Goal: Register for event/course

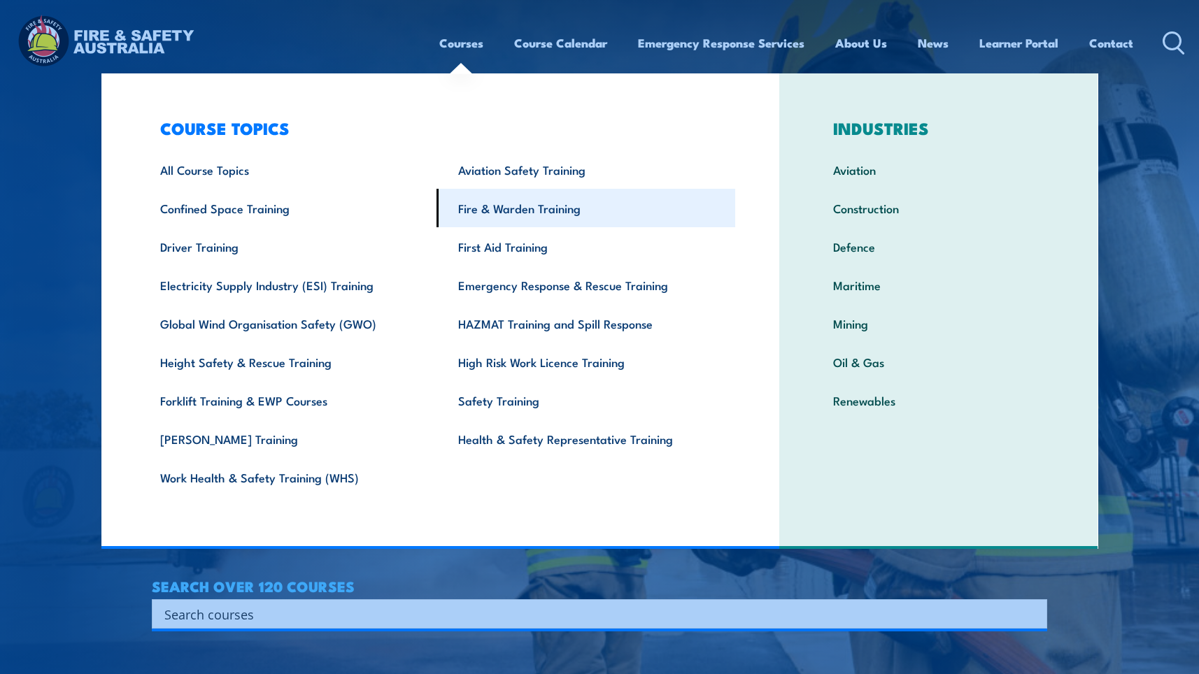
click at [534, 209] on link "Fire & Warden Training" at bounding box center [586, 208] width 299 height 38
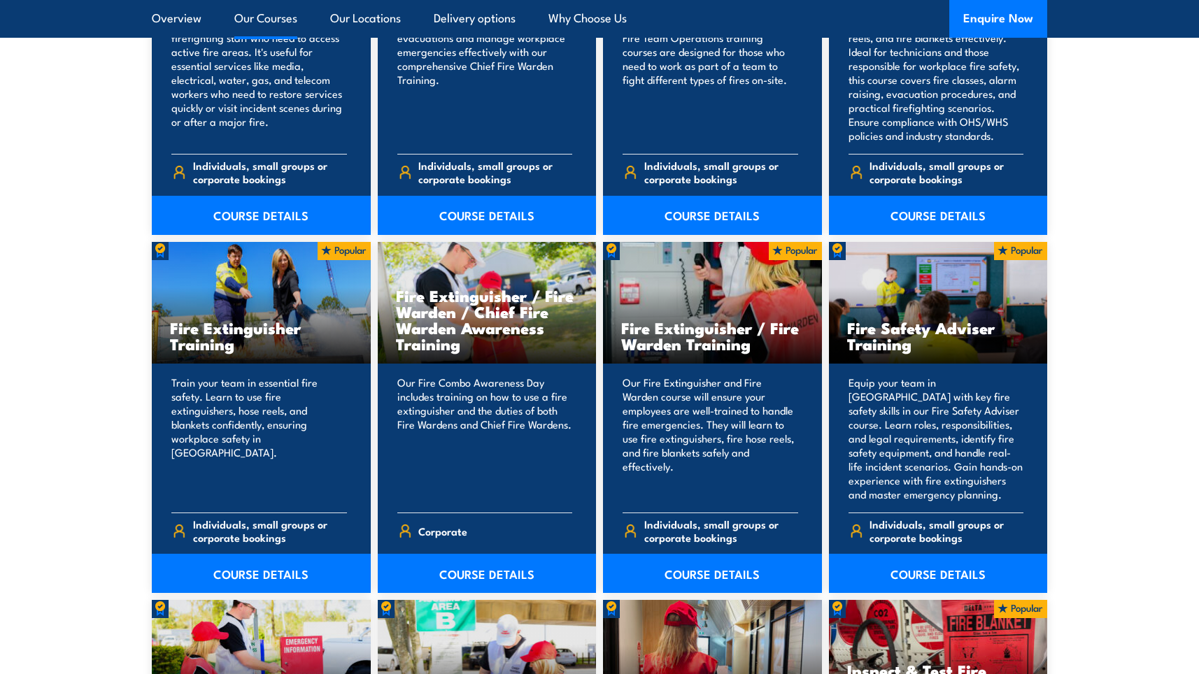
scroll to position [1329, 0]
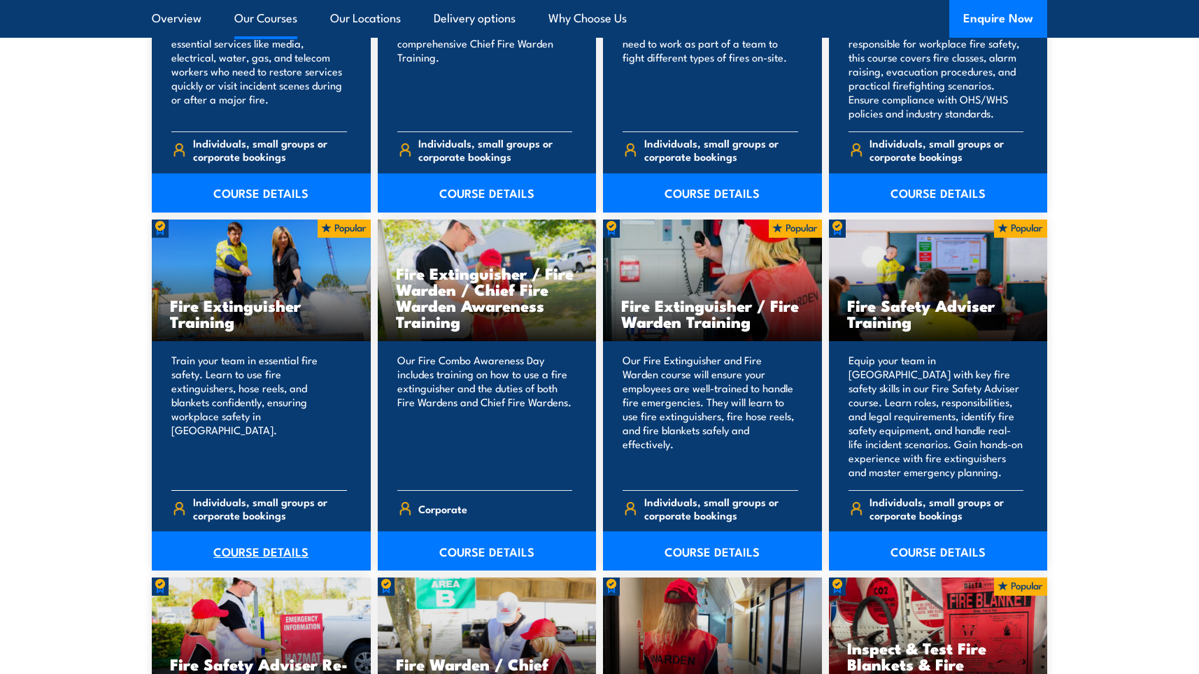
click at [252, 548] on link "COURSE DETAILS" at bounding box center [261, 551] width 219 height 39
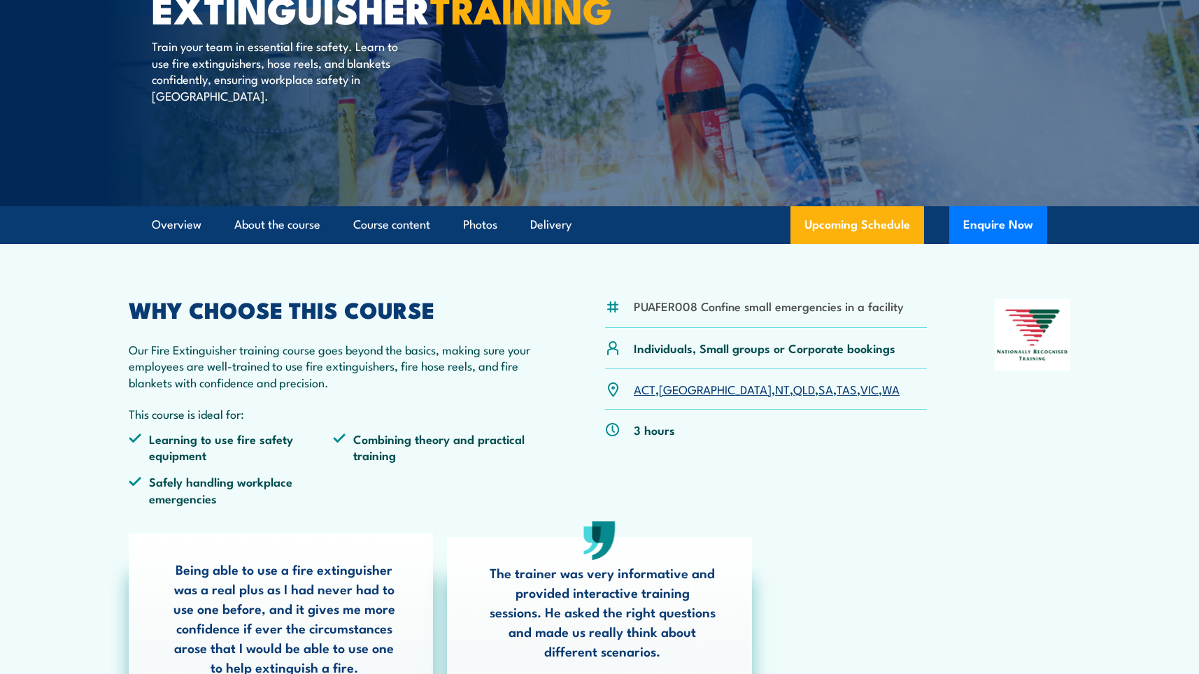
scroll to position [210, 0]
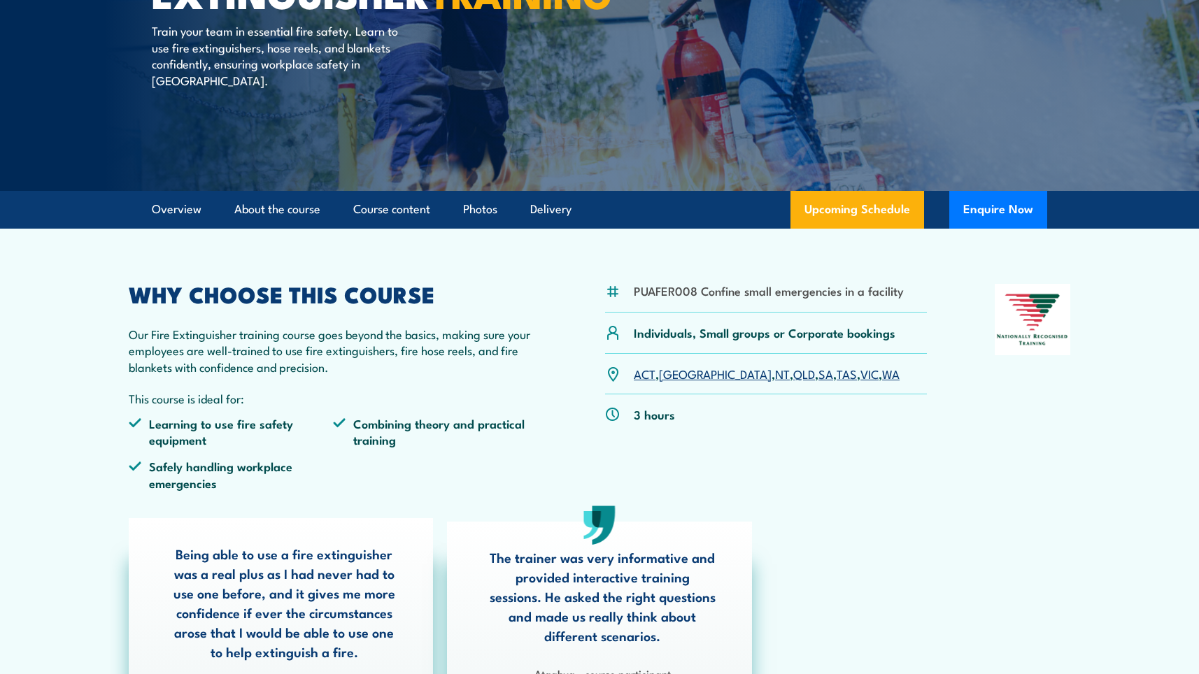
click at [882, 372] on link "WA" at bounding box center [890, 373] width 17 height 17
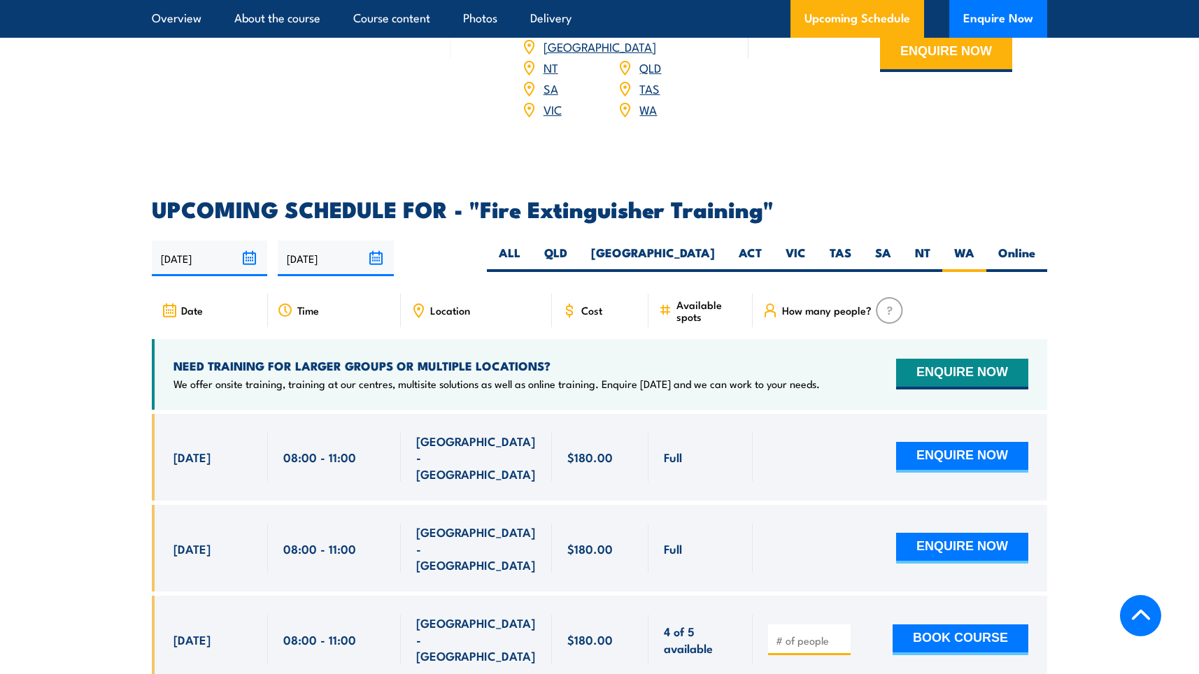
scroll to position [2138, 0]
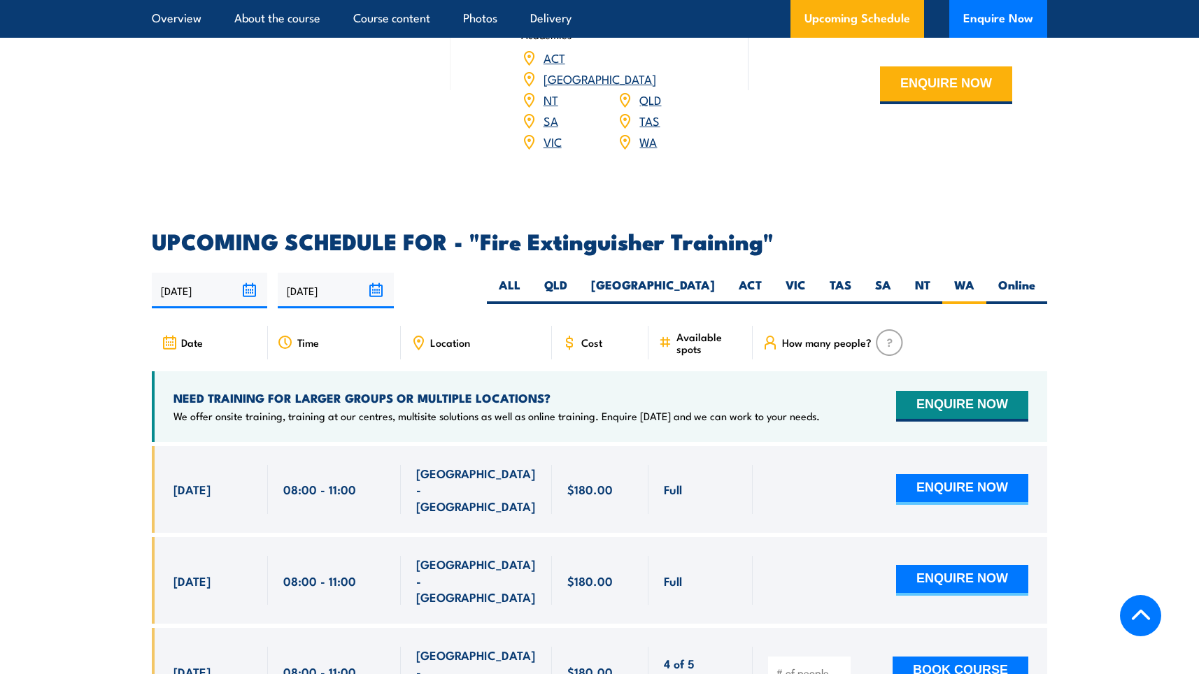
click at [1036, 273] on div "18/08/2025 14/02/2026" at bounding box center [599, 291] width 895 height 36
click at [1030, 277] on label "Online" at bounding box center [1016, 290] width 61 height 27
click at [1035, 277] on input "Online" at bounding box center [1039, 281] width 9 height 9
radio input "true"
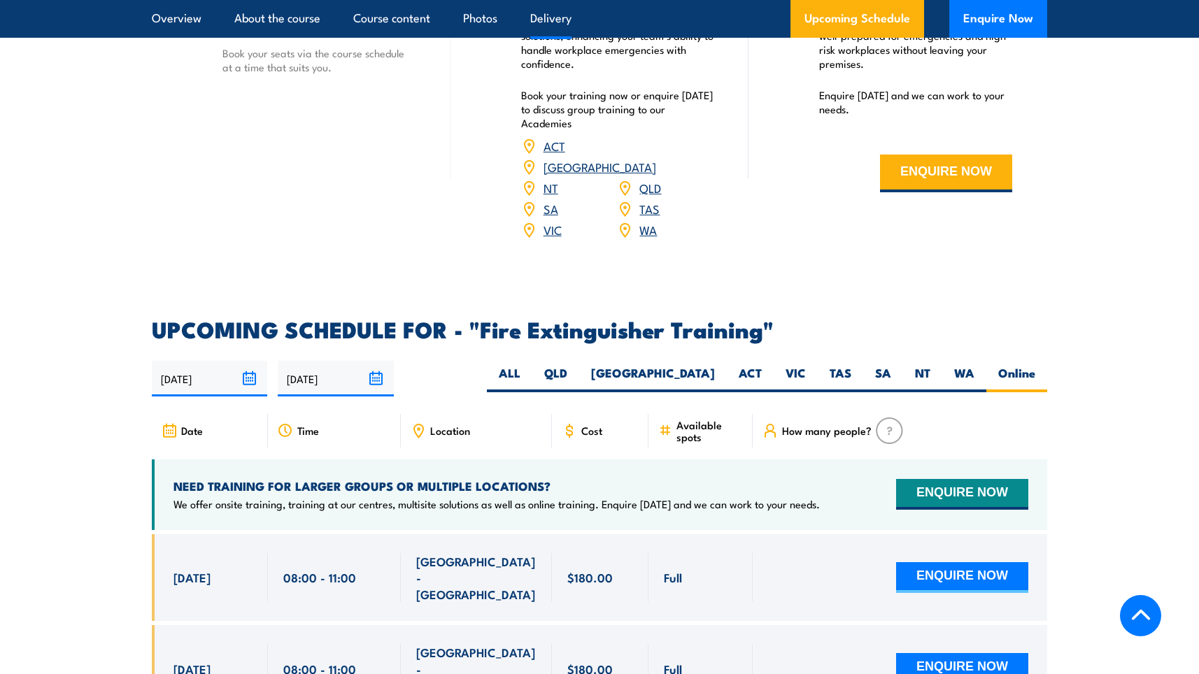
scroll to position [2138, 0]
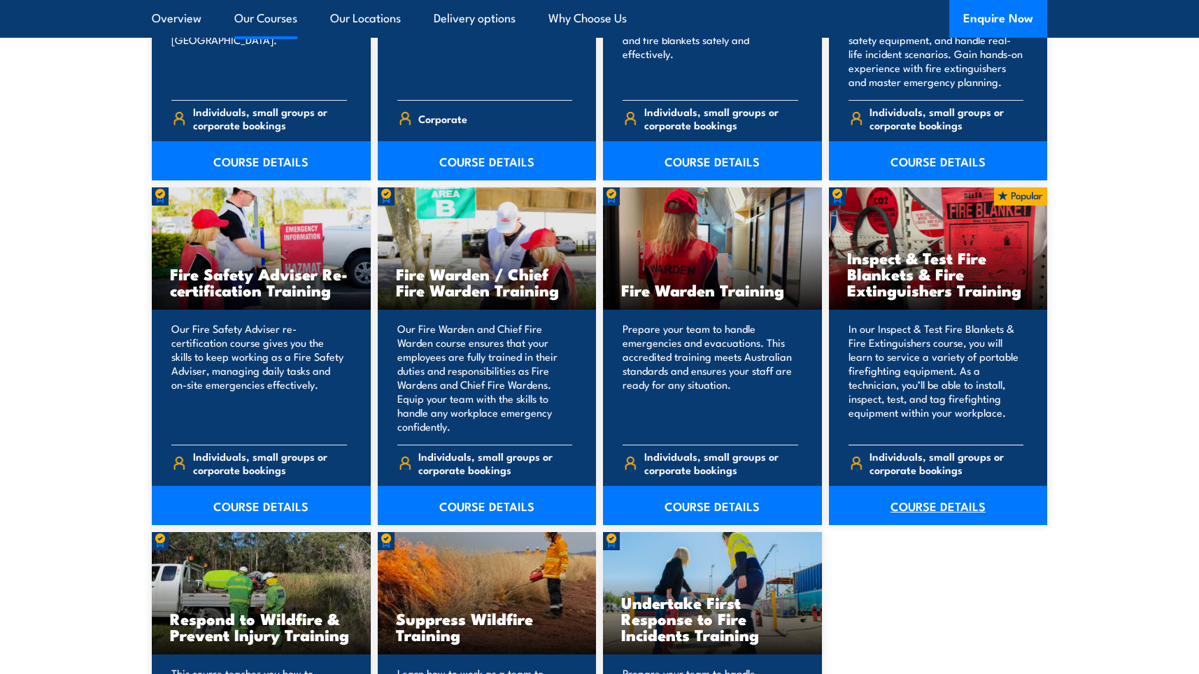
scroll to position [1749, 0]
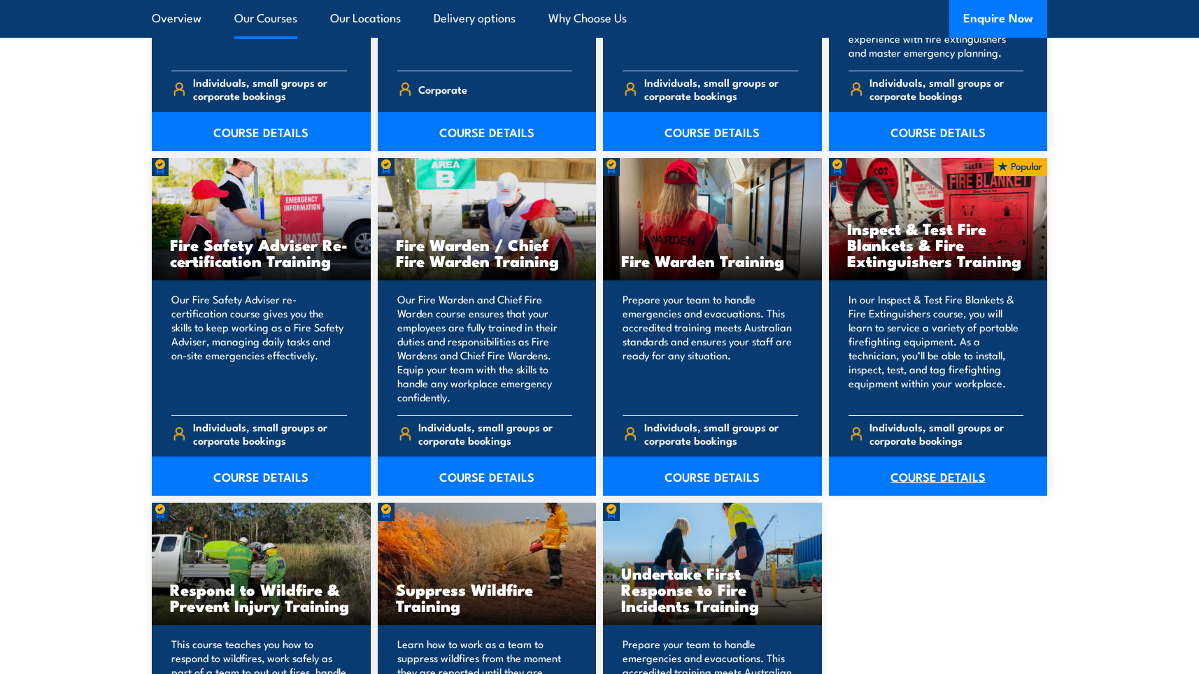
click at [912, 471] on link "COURSE DETAILS" at bounding box center [938, 476] width 219 height 39
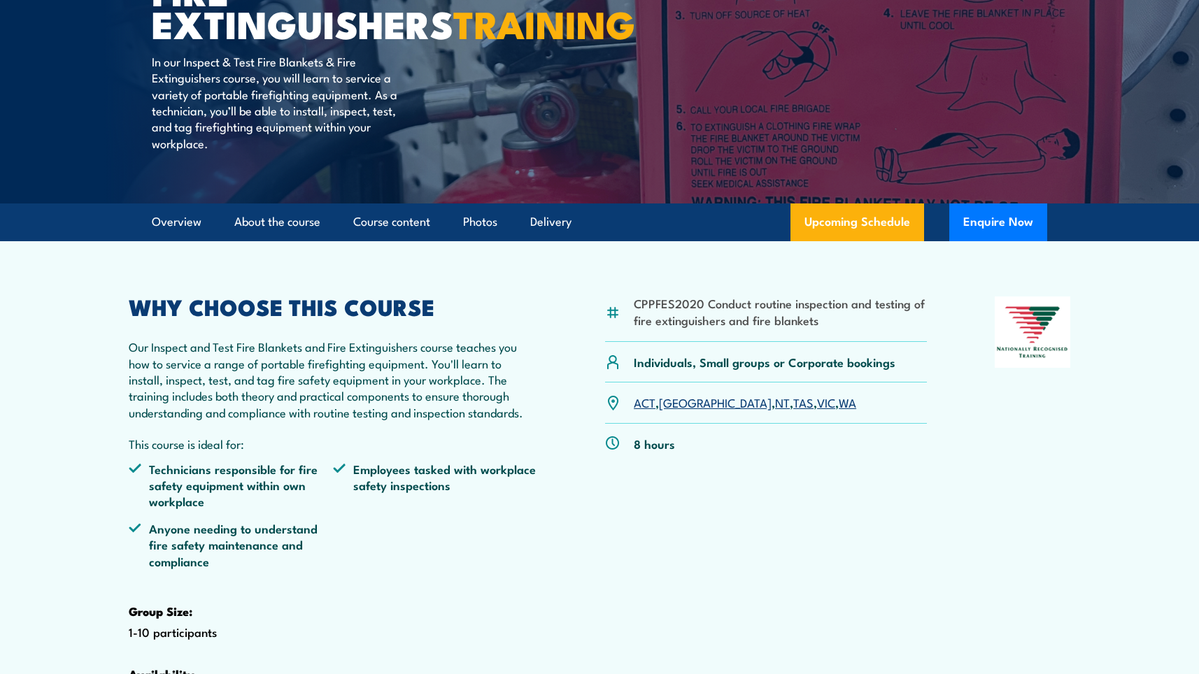
scroll to position [280, 0]
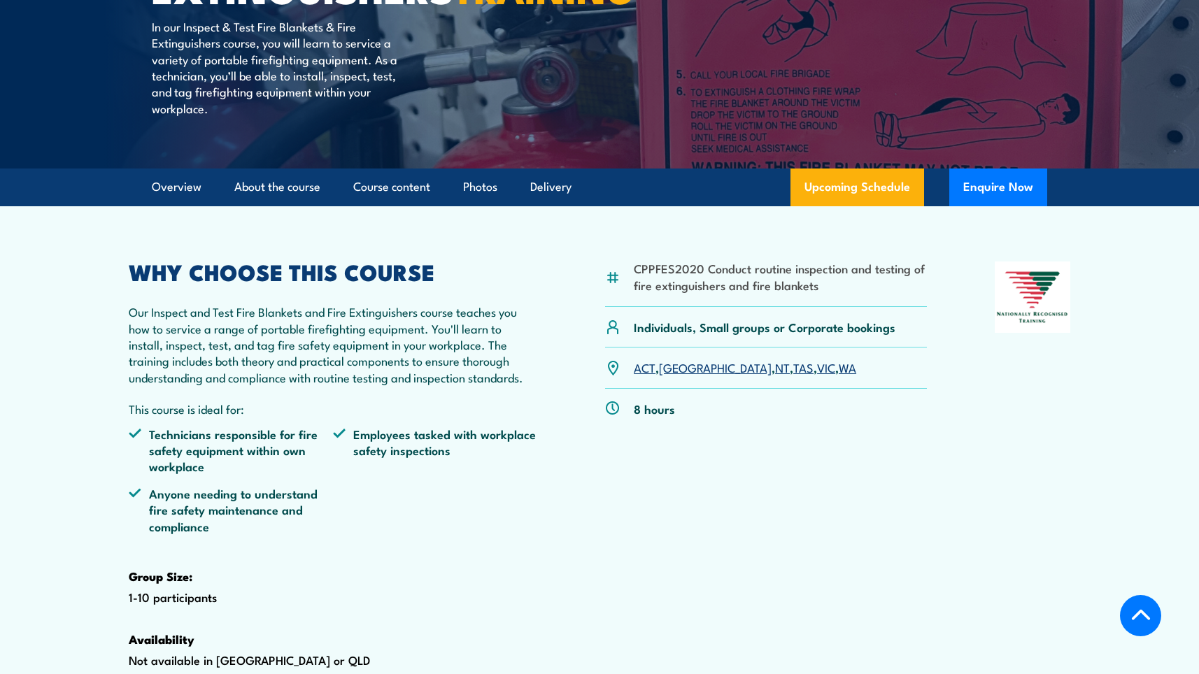
click at [839, 376] on link "WA" at bounding box center [847, 367] width 17 height 17
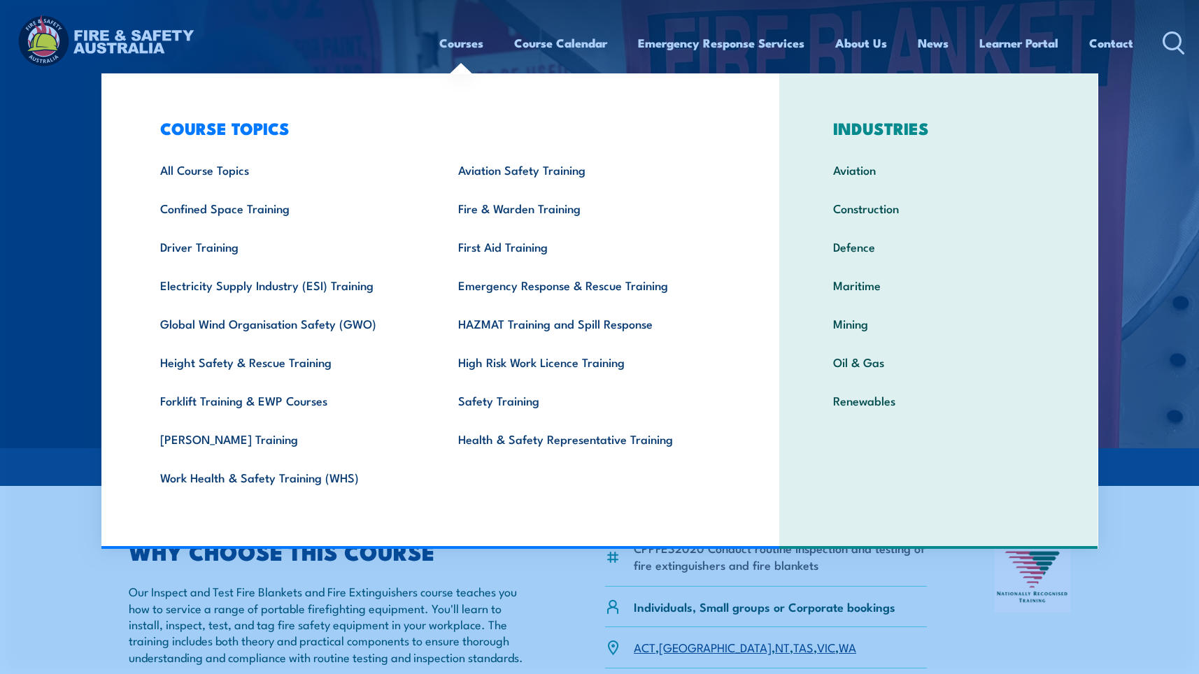
click at [467, 37] on link "Courses" at bounding box center [461, 42] width 44 height 37
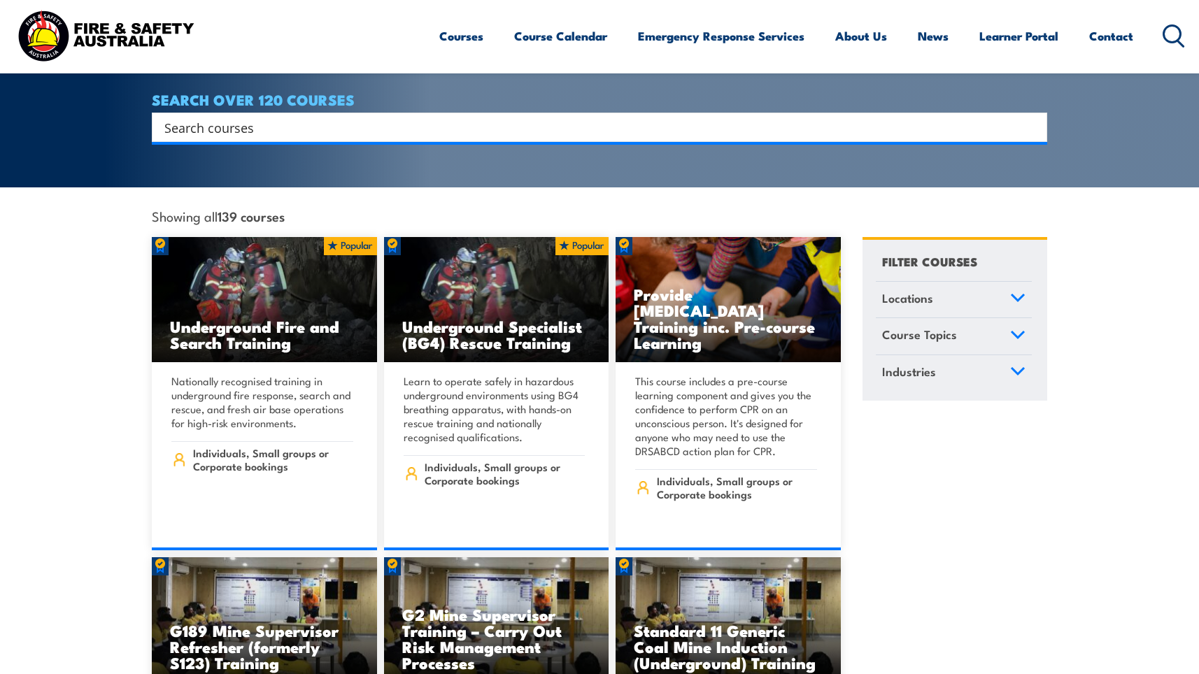
scroll to position [350, 0]
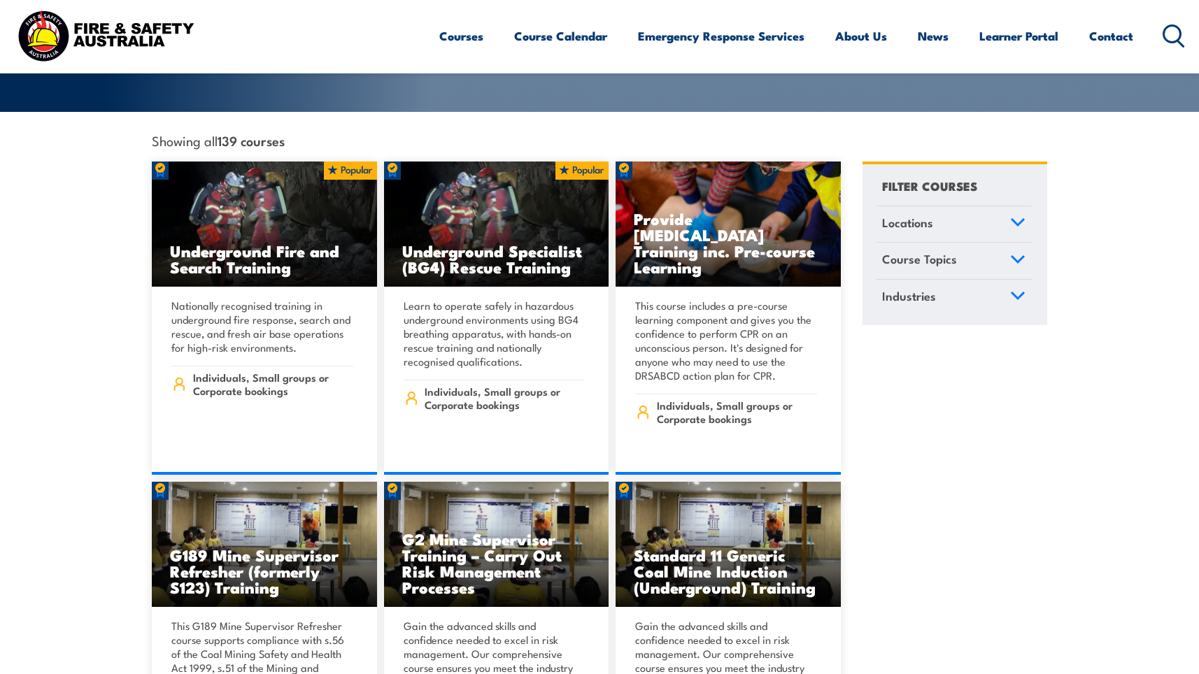
click at [1020, 218] on icon at bounding box center [1017, 223] width 15 height 10
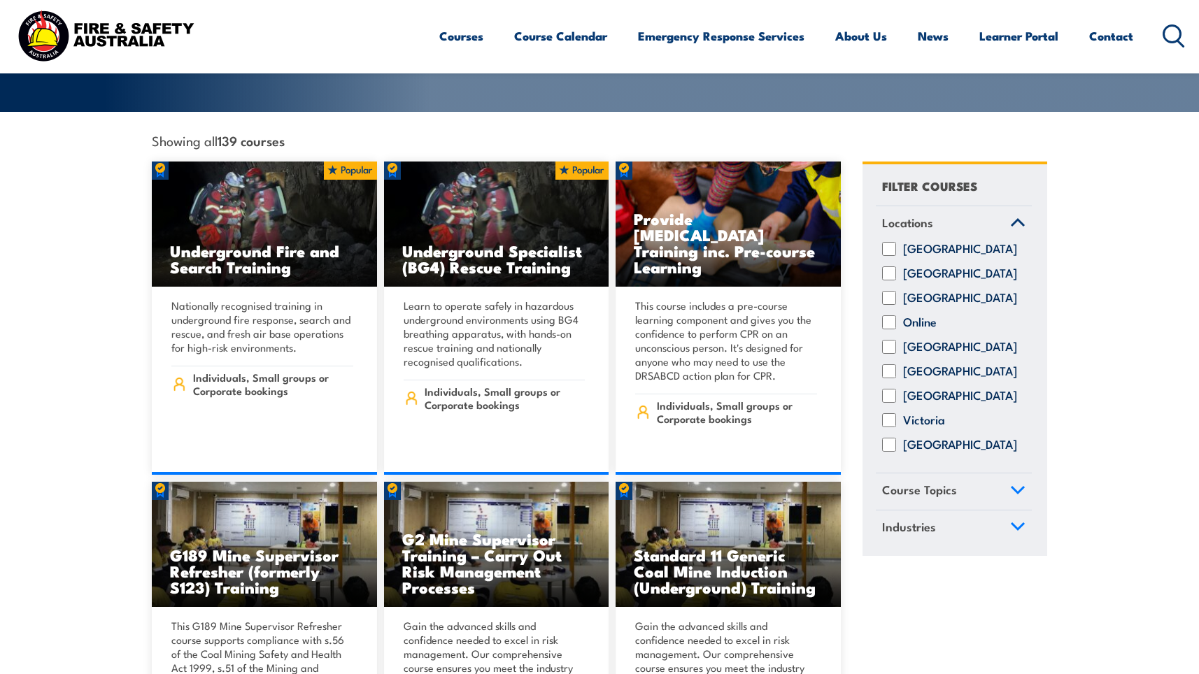
click at [887, 439] on input "[GEOGRAPHIC_DATA]" at bounding box center [889, 445] width 14 height 14
checkbox input "true"
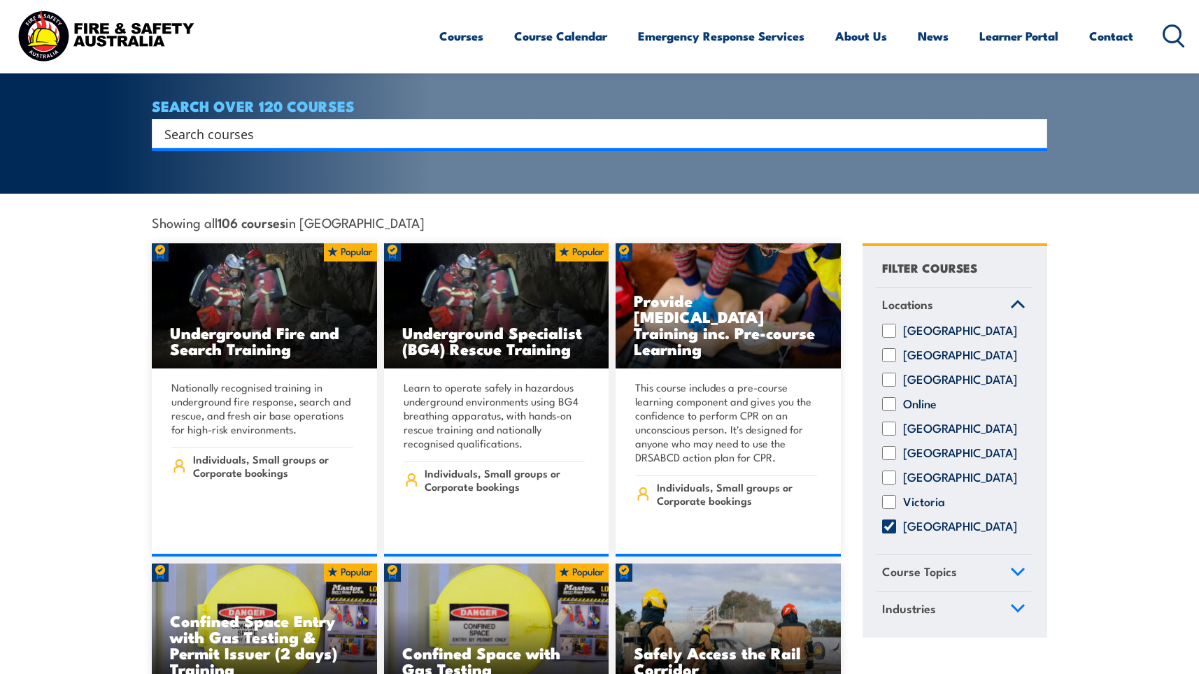
scroll to position [280, 0]
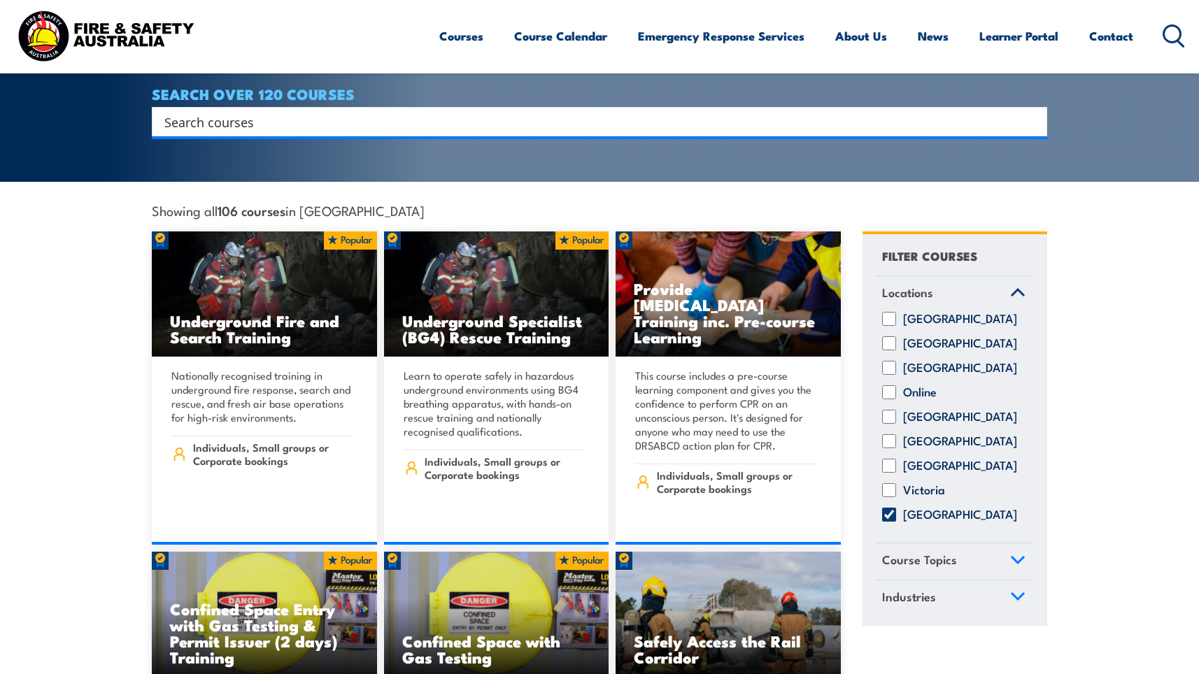
click at [1024, 288] on icon at bounding box center [1017, 293] width 15 height 10
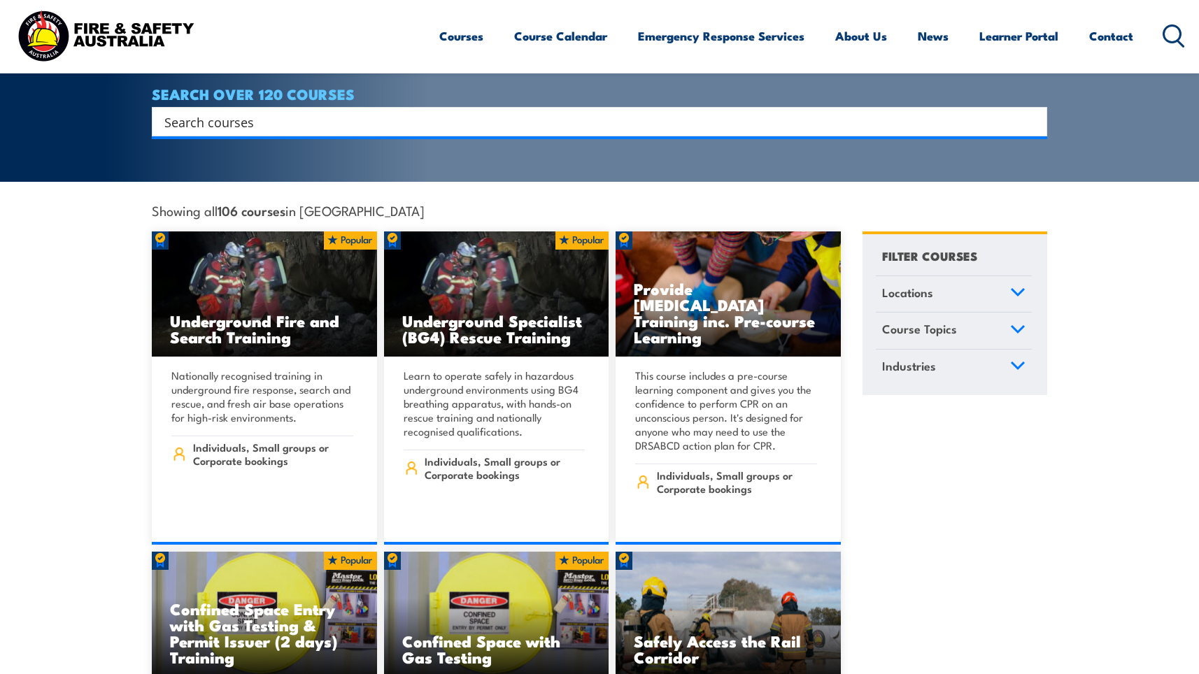
click at [1020, 361] on icon at bounding box center [1017, 366] width 15 height 10
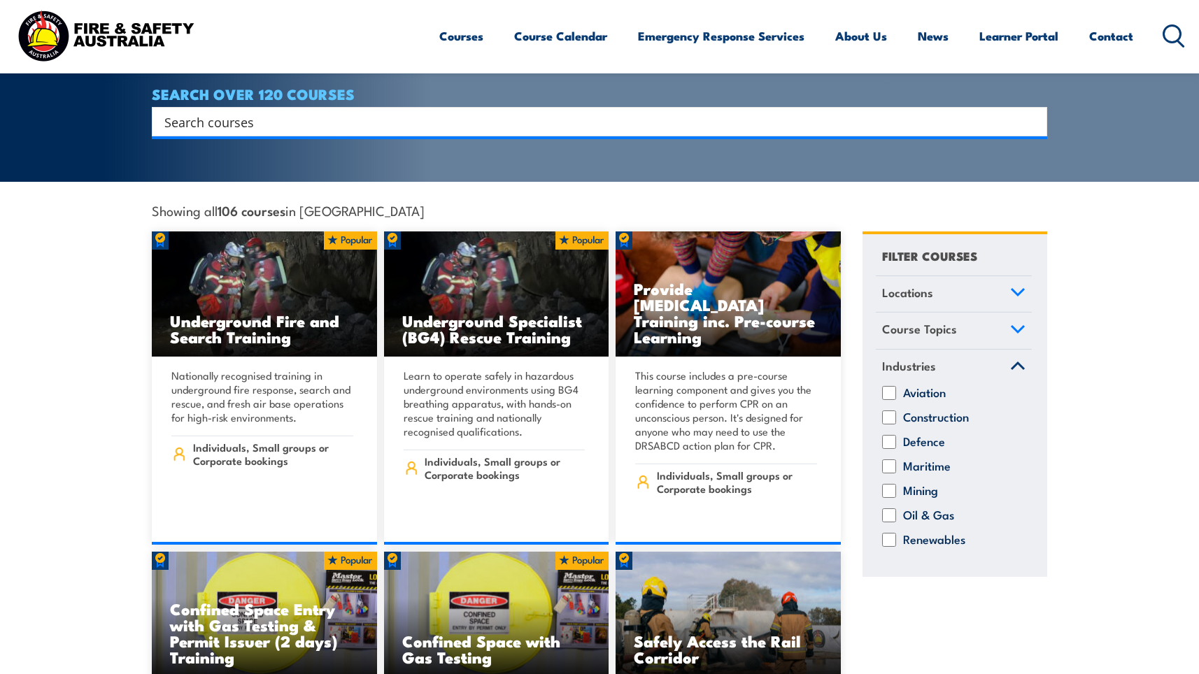
click at [886, 484] on input "Mining" at bounding box center [889, 491] width 14 height 14
checkbox input "true"
click at [886, 509] on input "Oil & Gas" at bounding box center [889, 516] width 14 height 14
checkbox input "true"
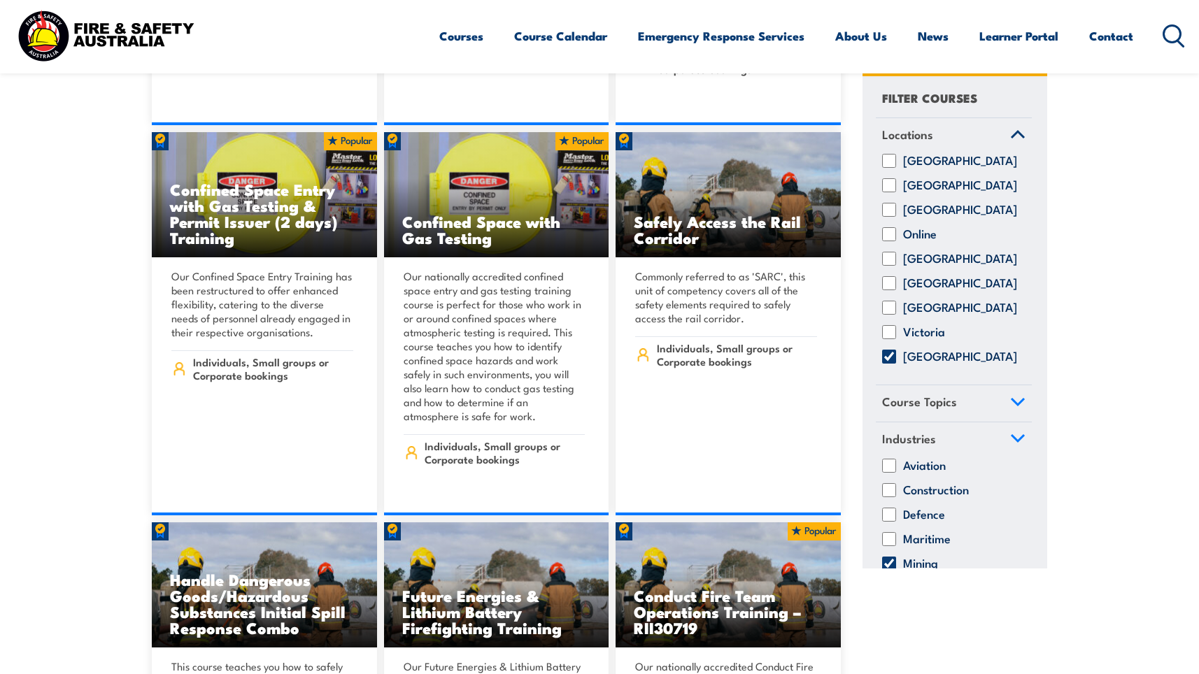
click at [1010, 139] on icon at bounding box center [1017, 134] width 15 height 10
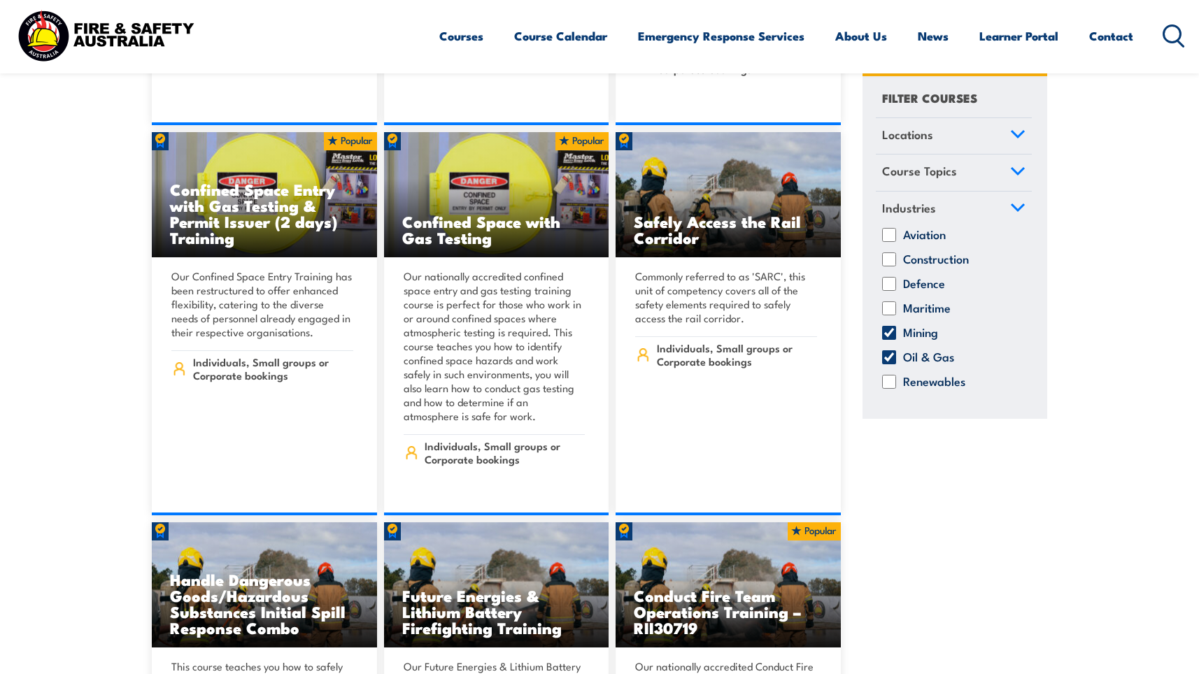
click at [885, 333] on input "Mining" at bounding box center [889, 333] width 14 height 14
checkbox input "false"
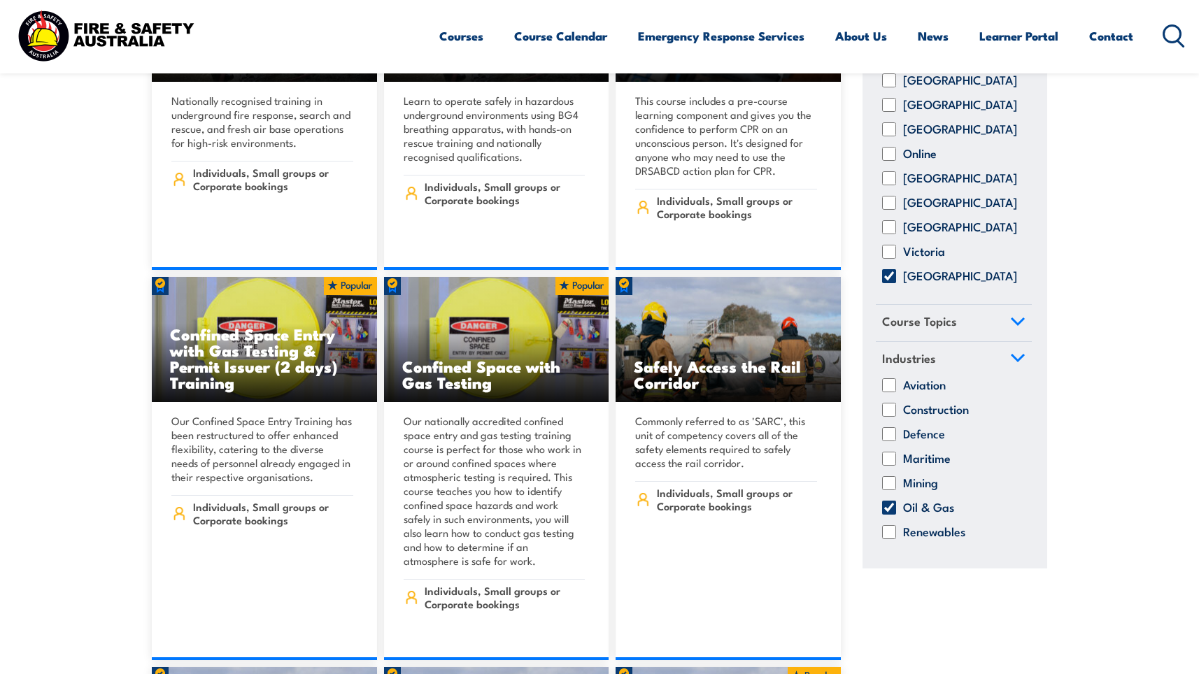
scroll to position [630, 0]
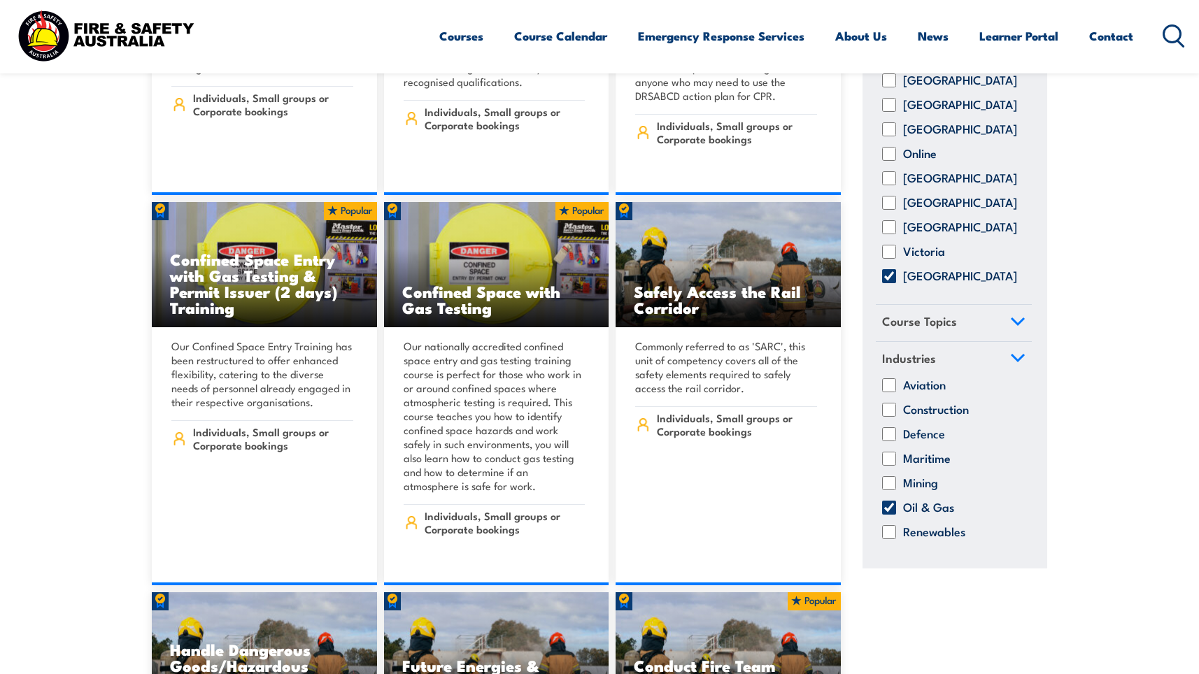
click at [885, 507] on input "Oil & Gas" at bounding box center [889, 508] width 14 height 14
checkbox input "false"
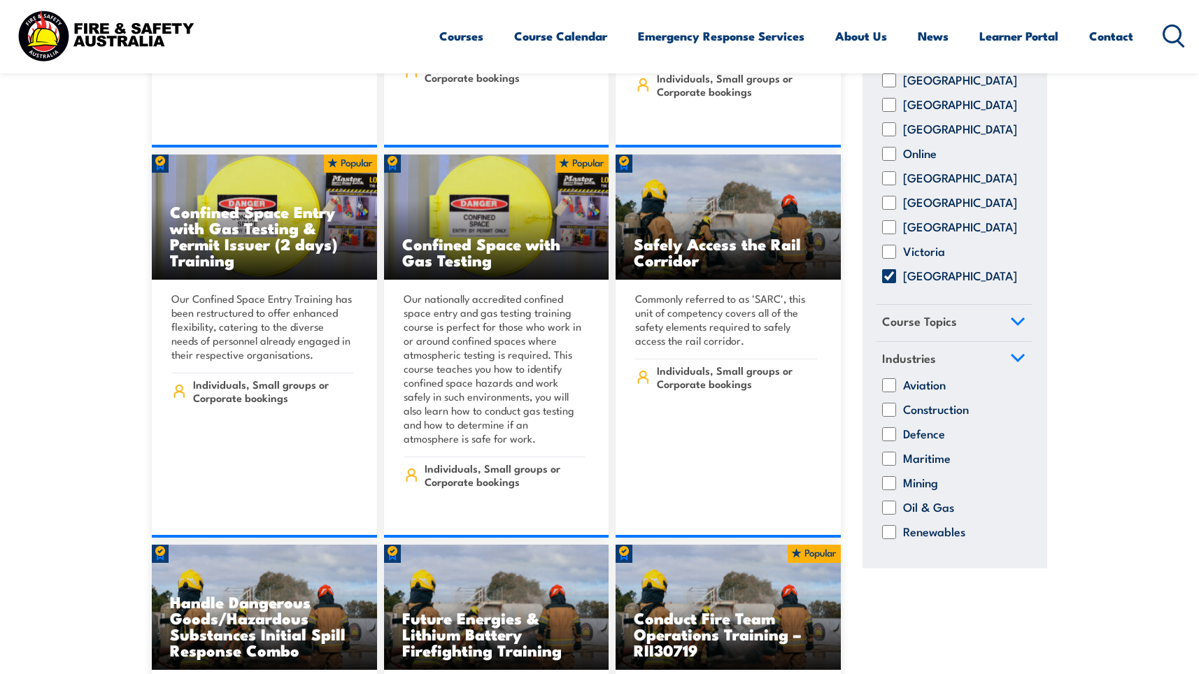
scroll to position [700, 0]
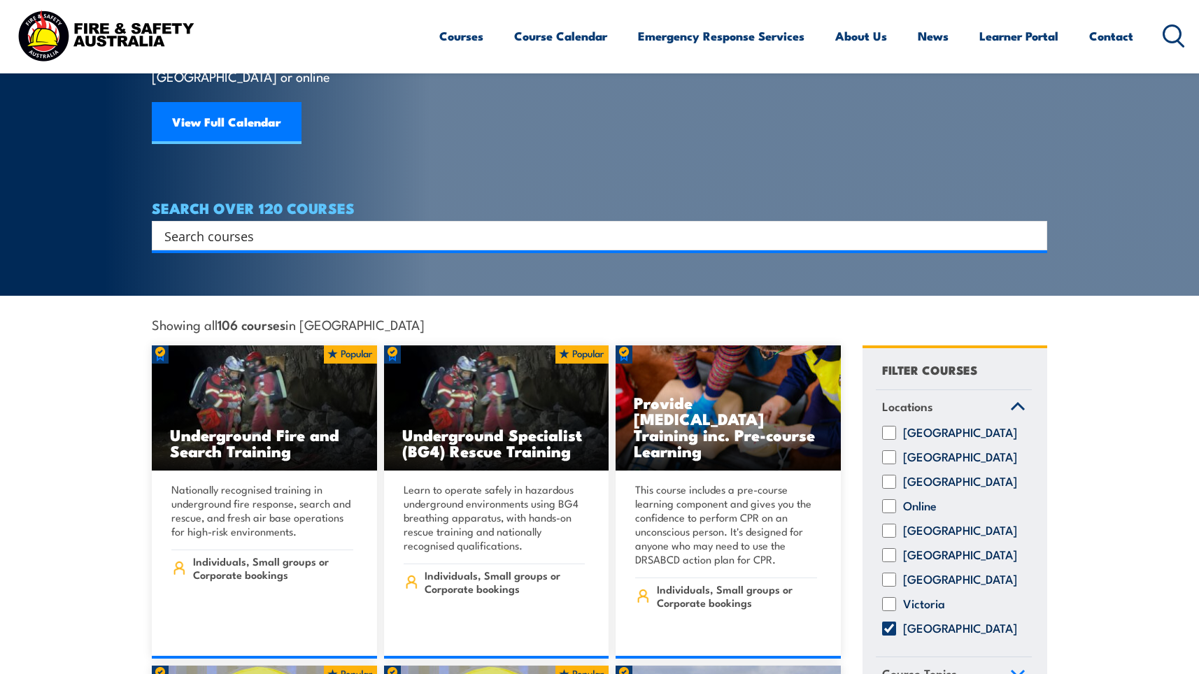
scroll to position [210, 0]
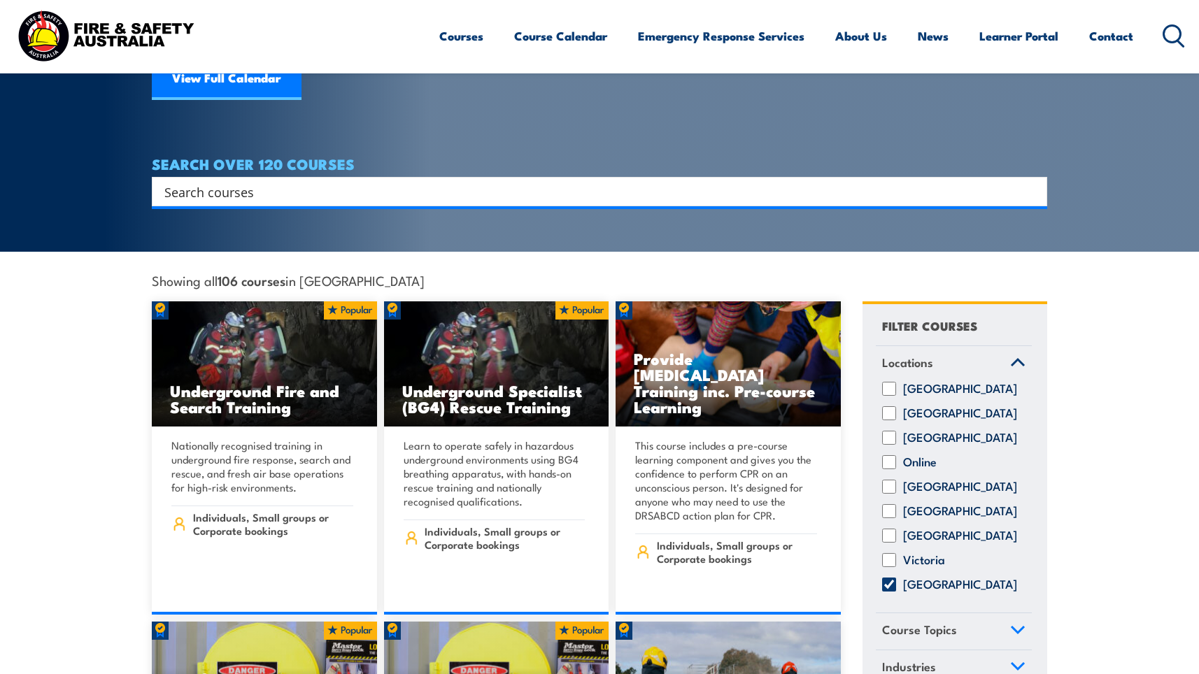
click at [1021, 357] on icon at bounding box center [1017, 362] width 15 height 10
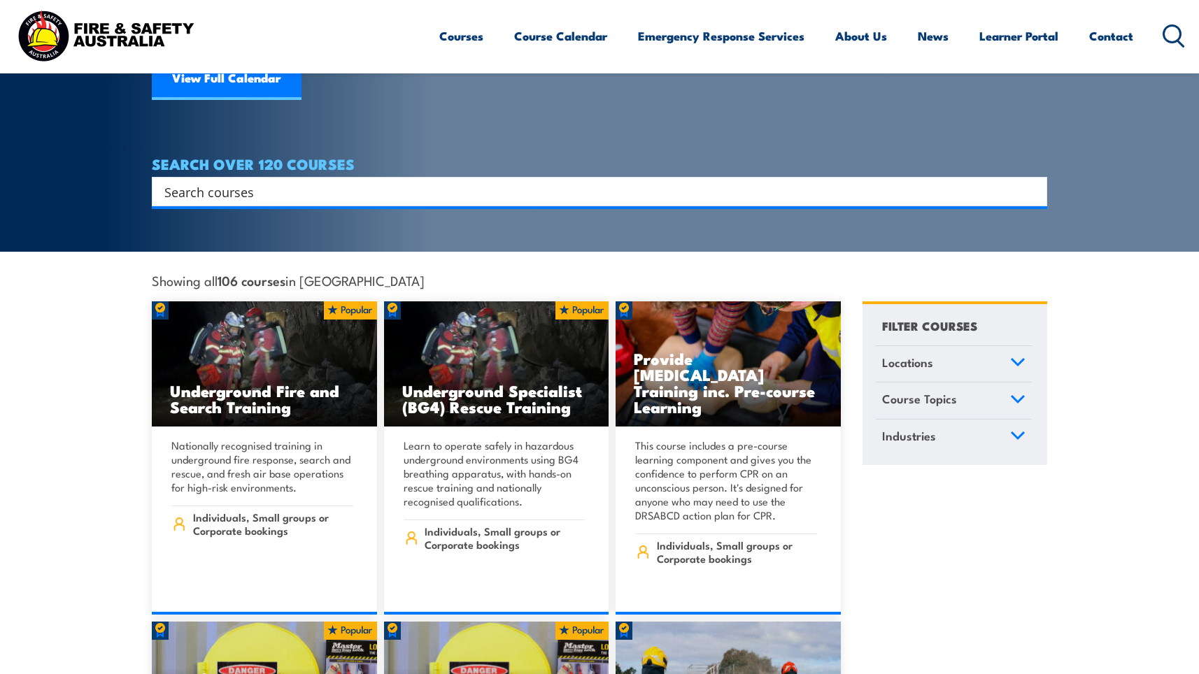
click at [1019, 395] on icon at bounding box center [1017, 400] width 15 height 10
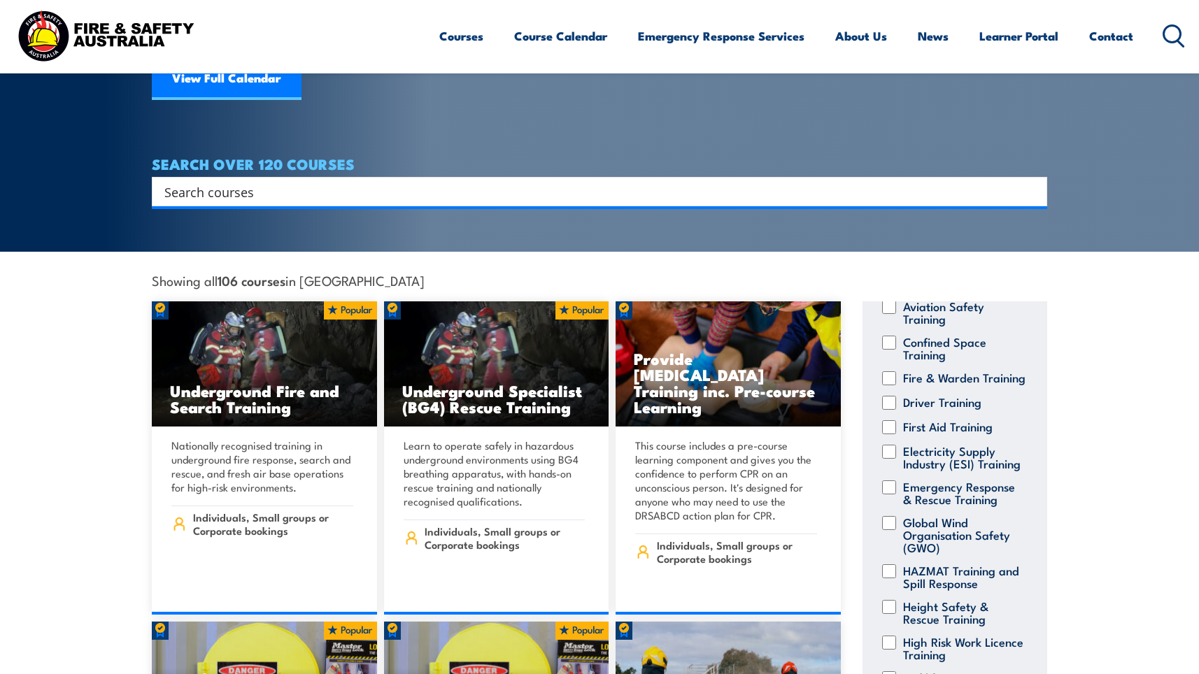
scroll to position [140, 0]
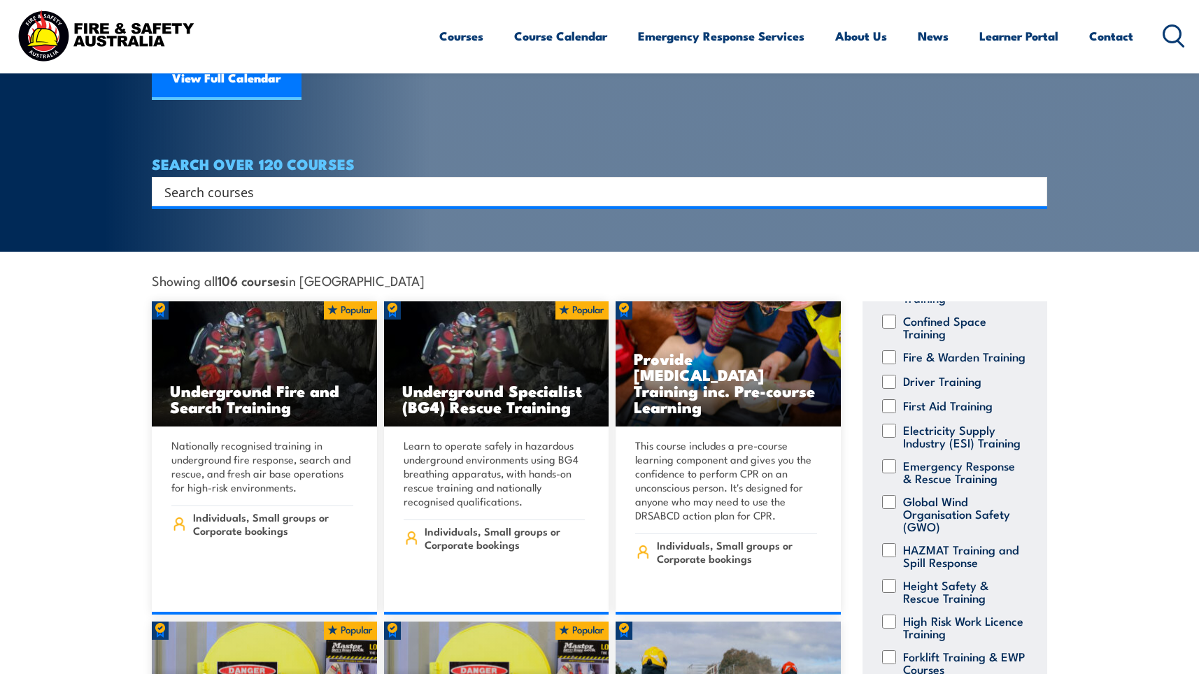
click at [893, 350] on input "Fire & Warden Training" at bounding box center [889, 357] width 14 height 14
checkbox input "true"
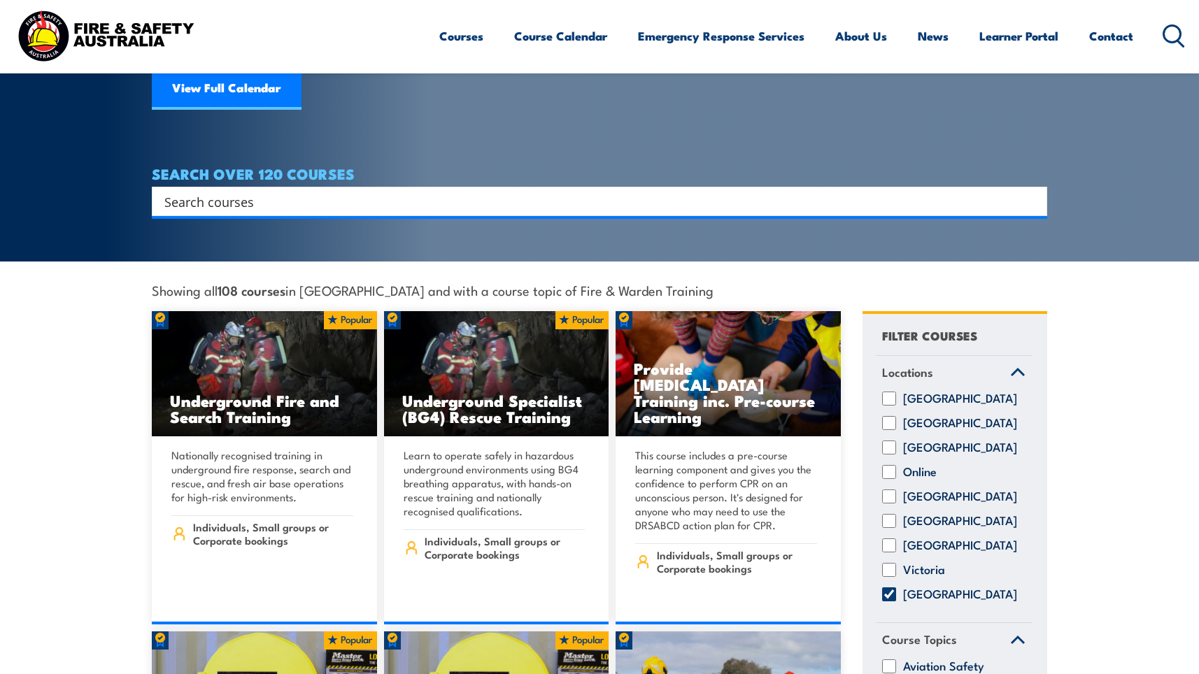
scroll to position [210, 0]
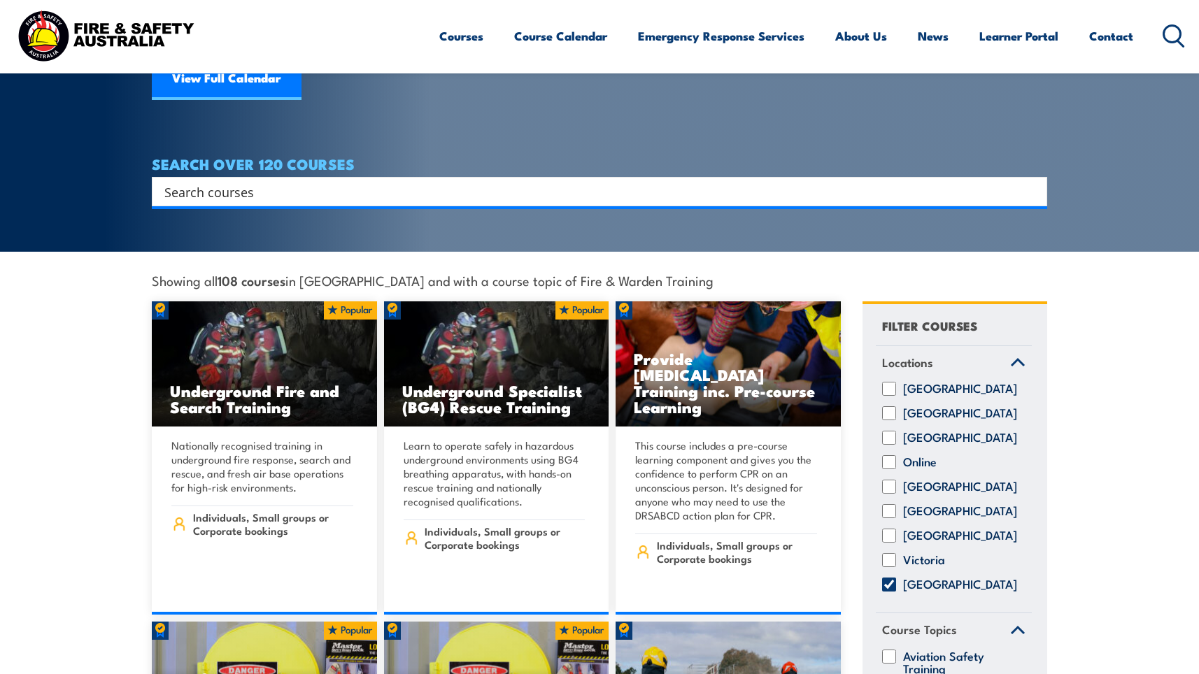
click at [1012, 360] on icon at bounding box center [1018, 363] width 13 height 6
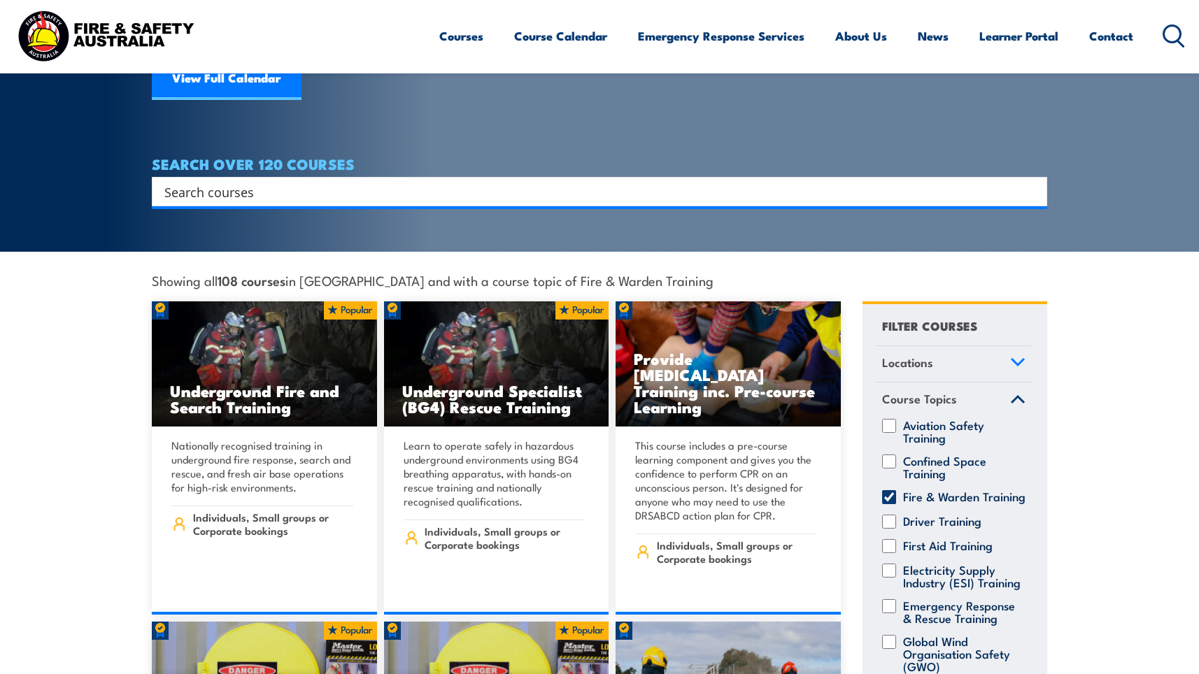
click at [1012, 397] on icon at bounding box center [1018, 400] width 13 height 6
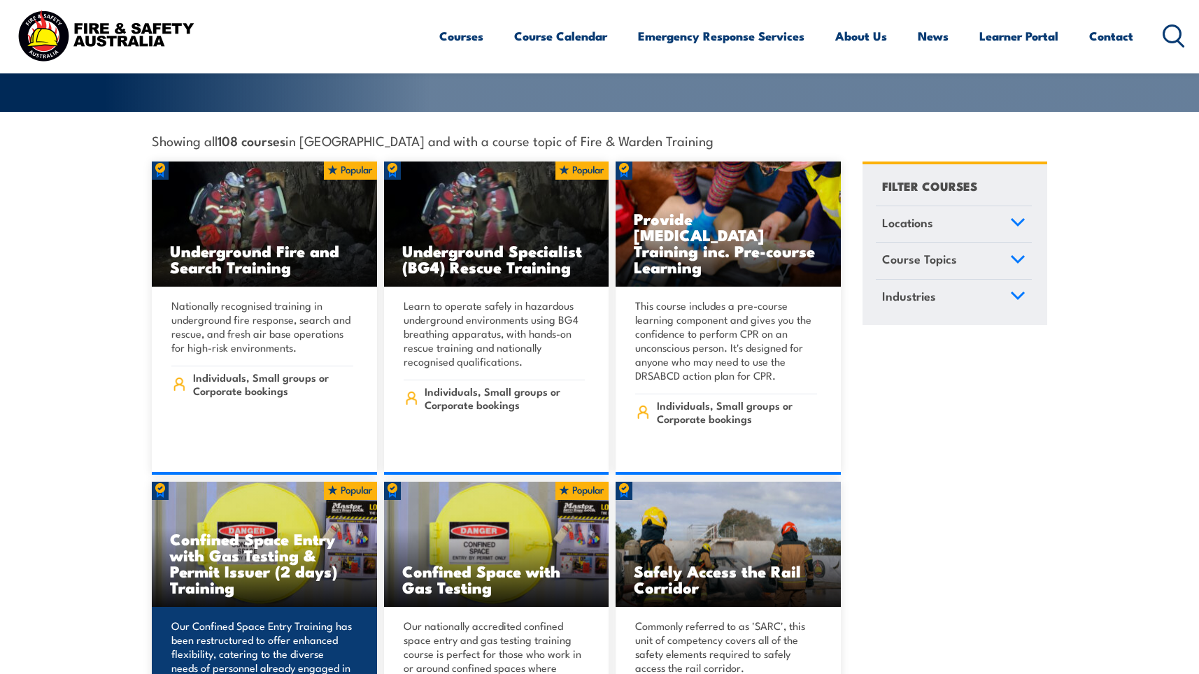
scroll to position [0, 0]
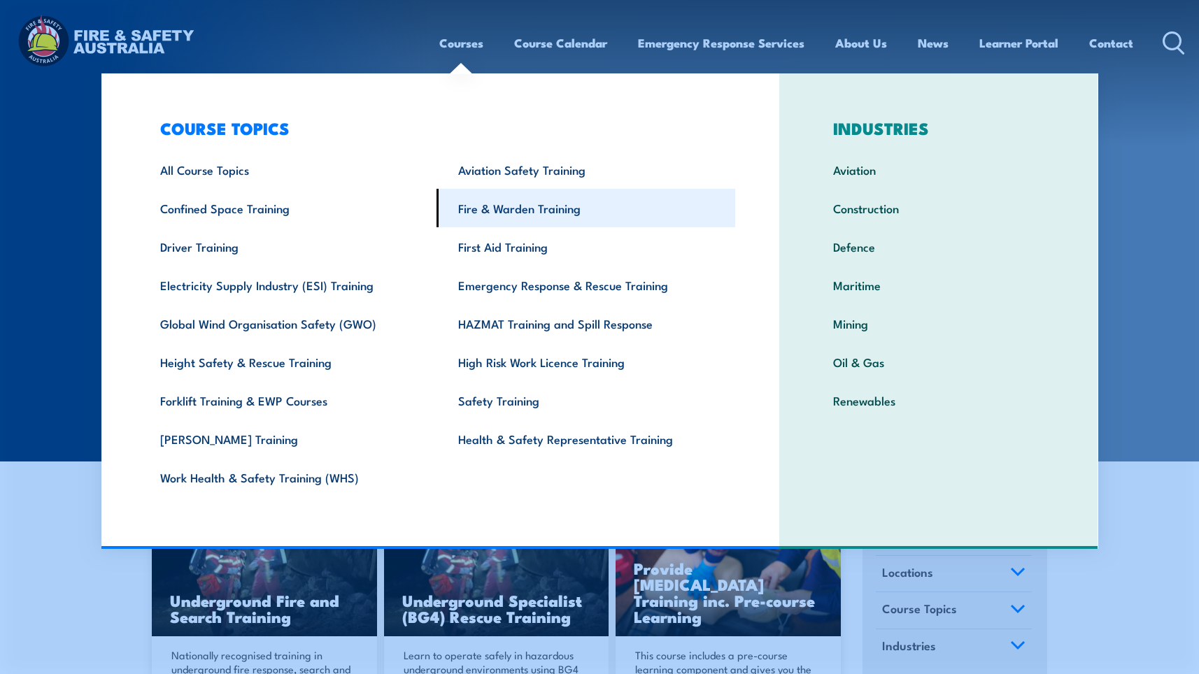
click at [492, 199] on link "Fire & Warden Training" at bounding box center [586, 208] width 299 height 38
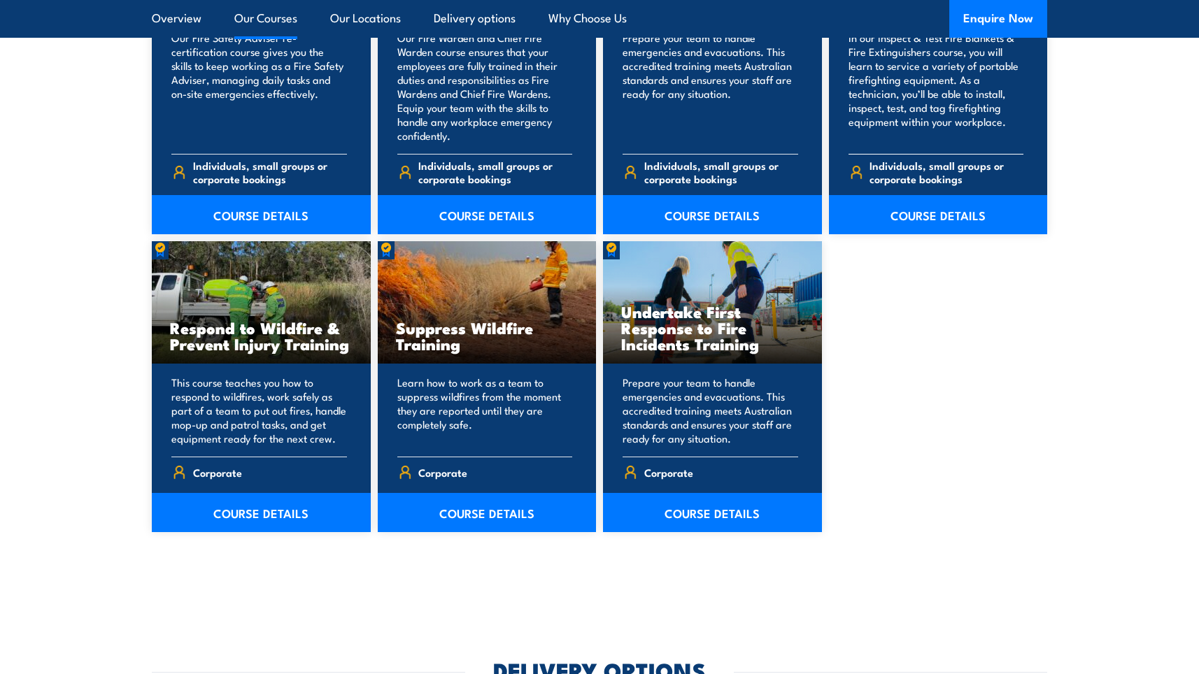
scroll to position [2099, 0]
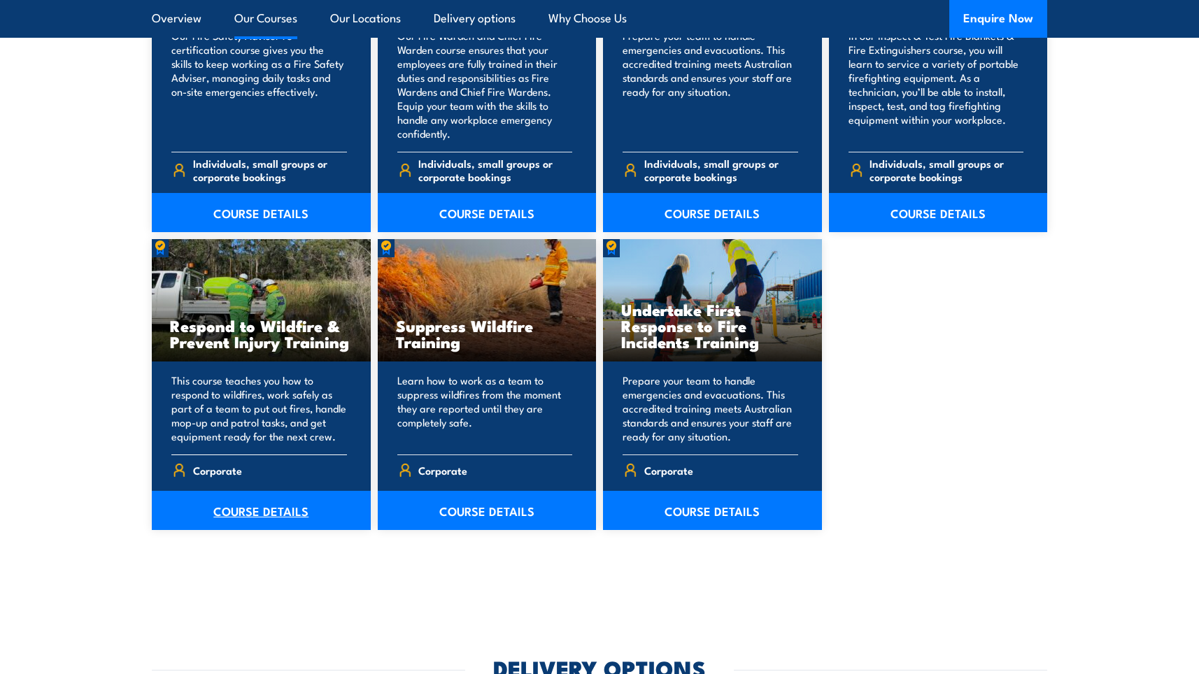
click at [263, 507] on link "COURSE DETAILS" at bounding box center [261, 510] width 219 height 39
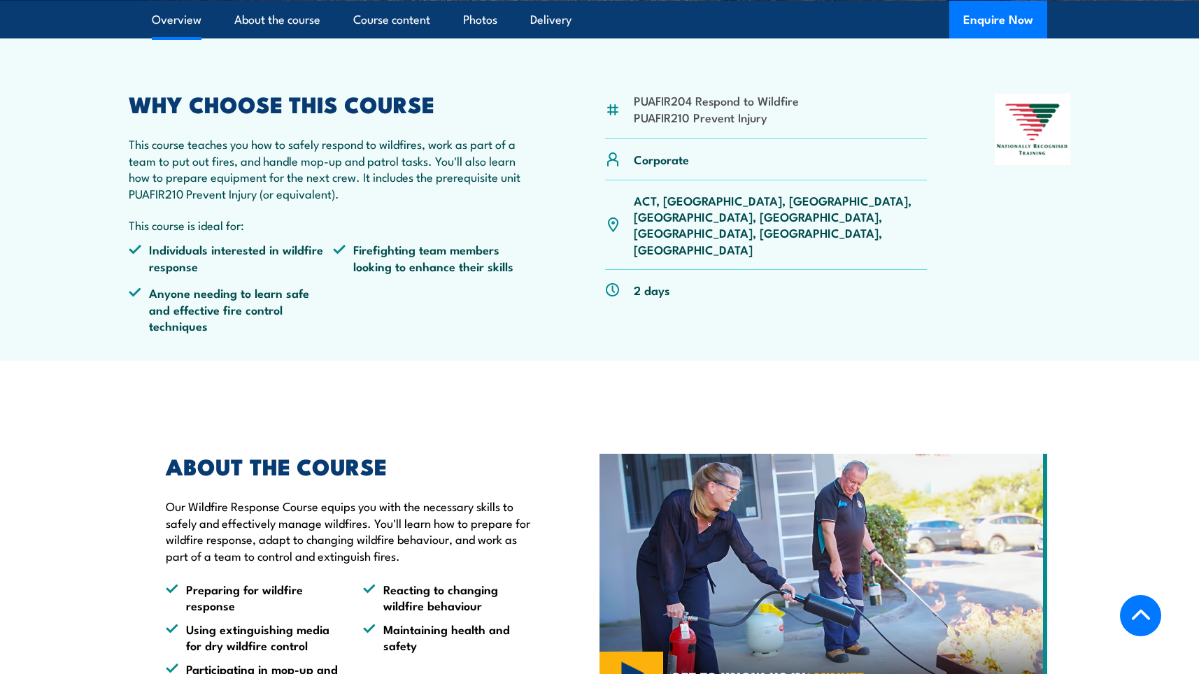
scroll to position [420, 0]
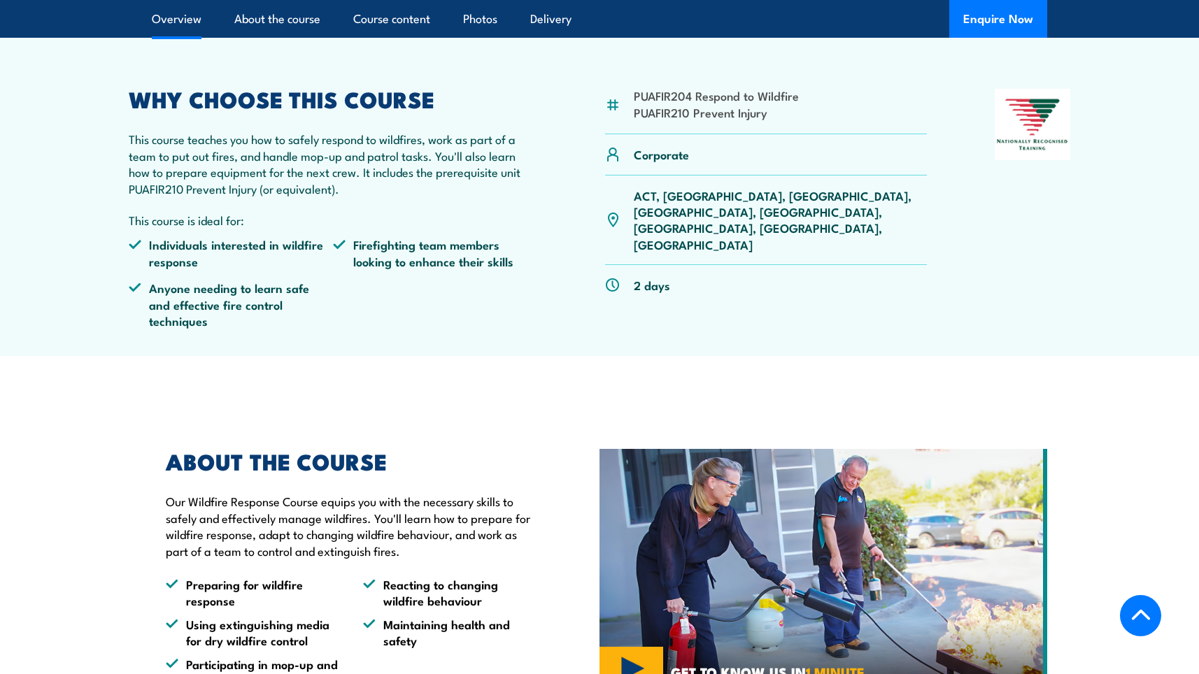
click at [833, 195] on p "ACT, [GEOGRAPHIC_DATA], [GEOGRAPHIC_DATA], [GEOGRAPHIC_DATA], [GEOGRAPHIC_DATA]…" at bounding box center [780, 220] width 293 height 66
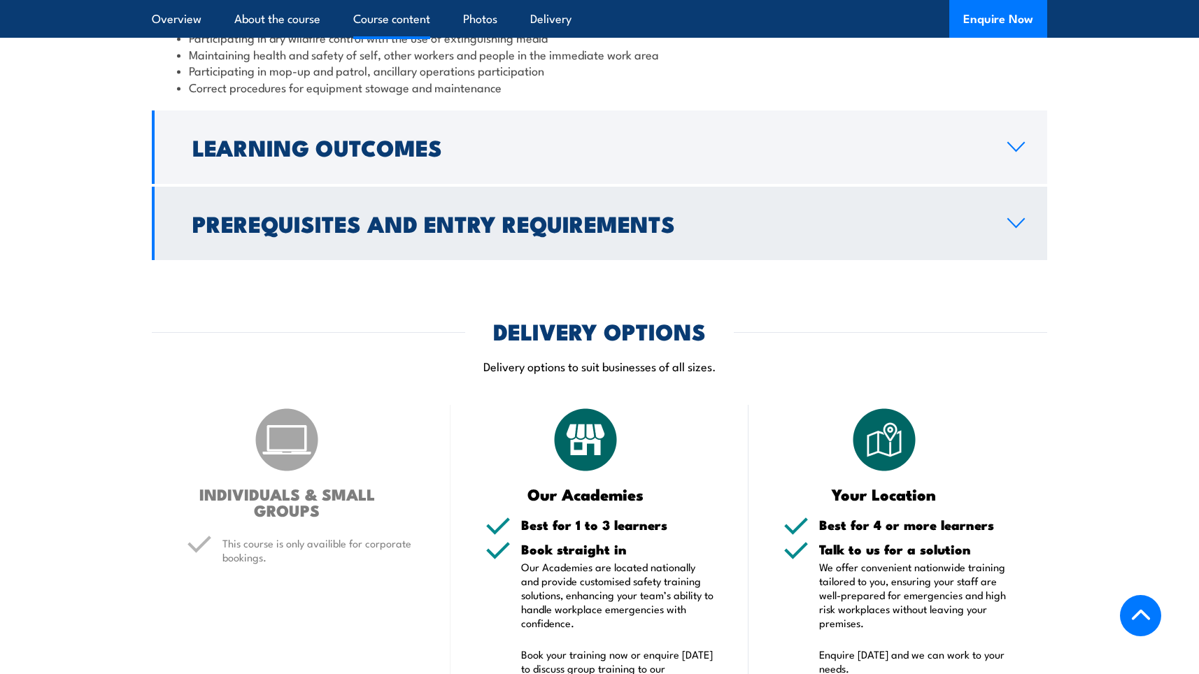
scroll to position [1329, 0]
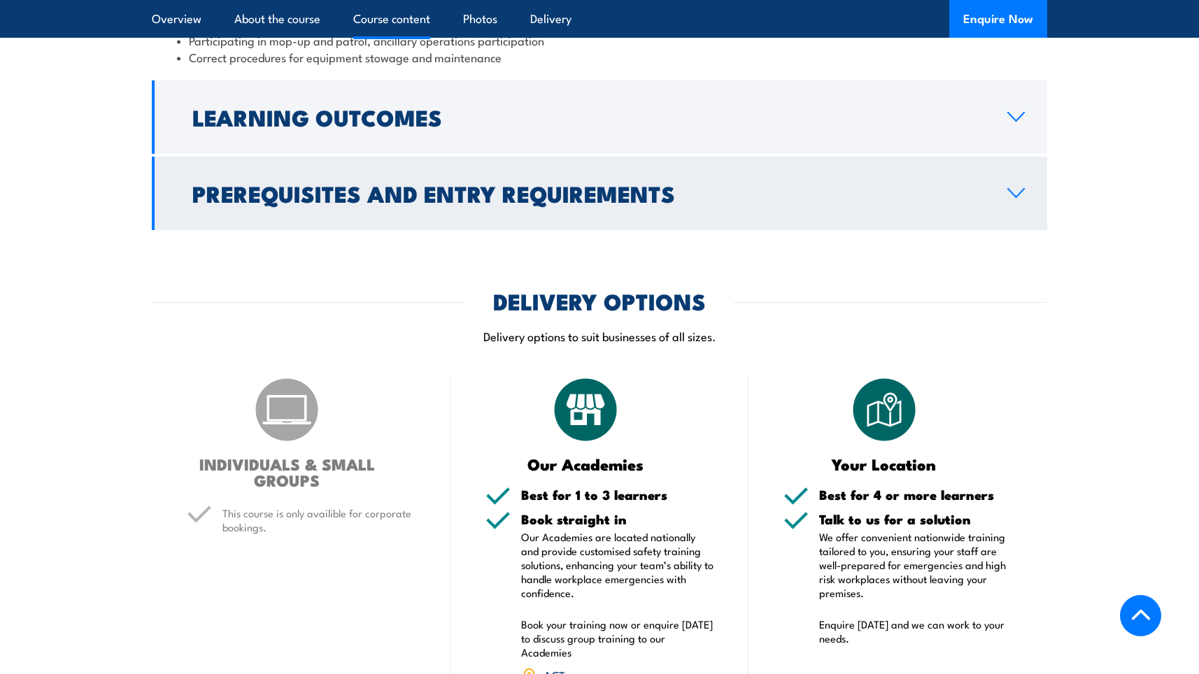
click at [1000, 173] on link "Prerequisites and Entry Requirements" at bounding box center [599, 193] width 895 height 73
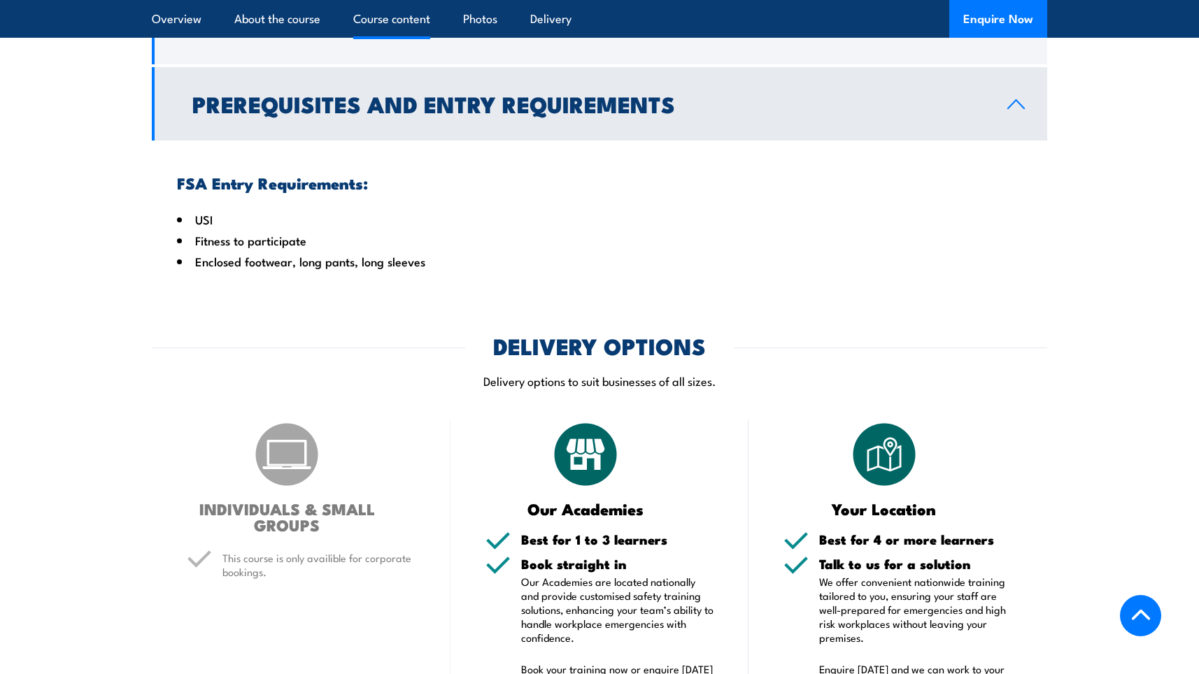
scroll to position [1276, 0]
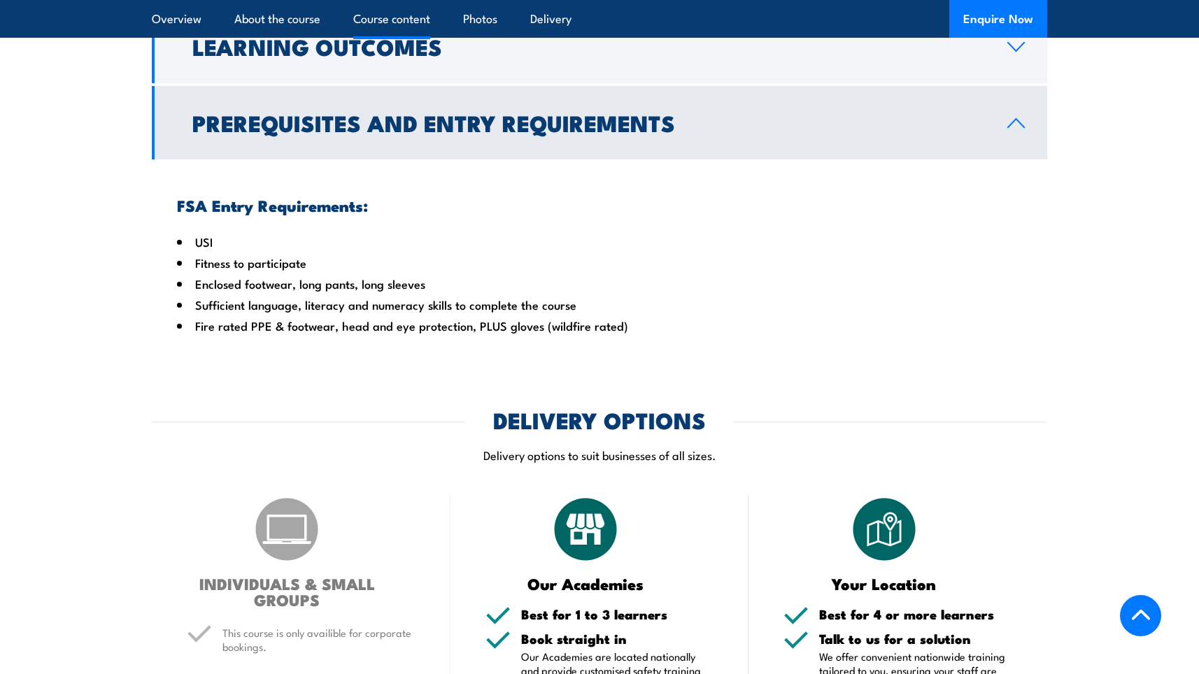
click at [1038, 127] on link "Prerequisites and Entry Requirements" at bounding box center [599, 122] width 895 height 73
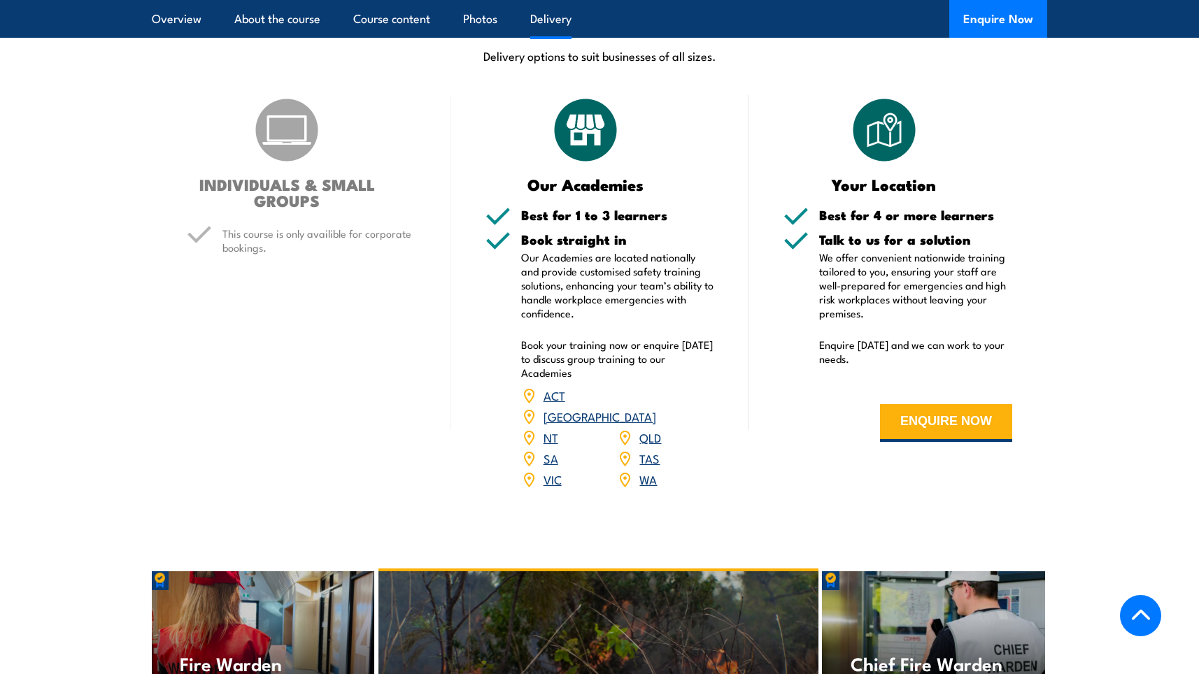
scroll to position [1556, 0]
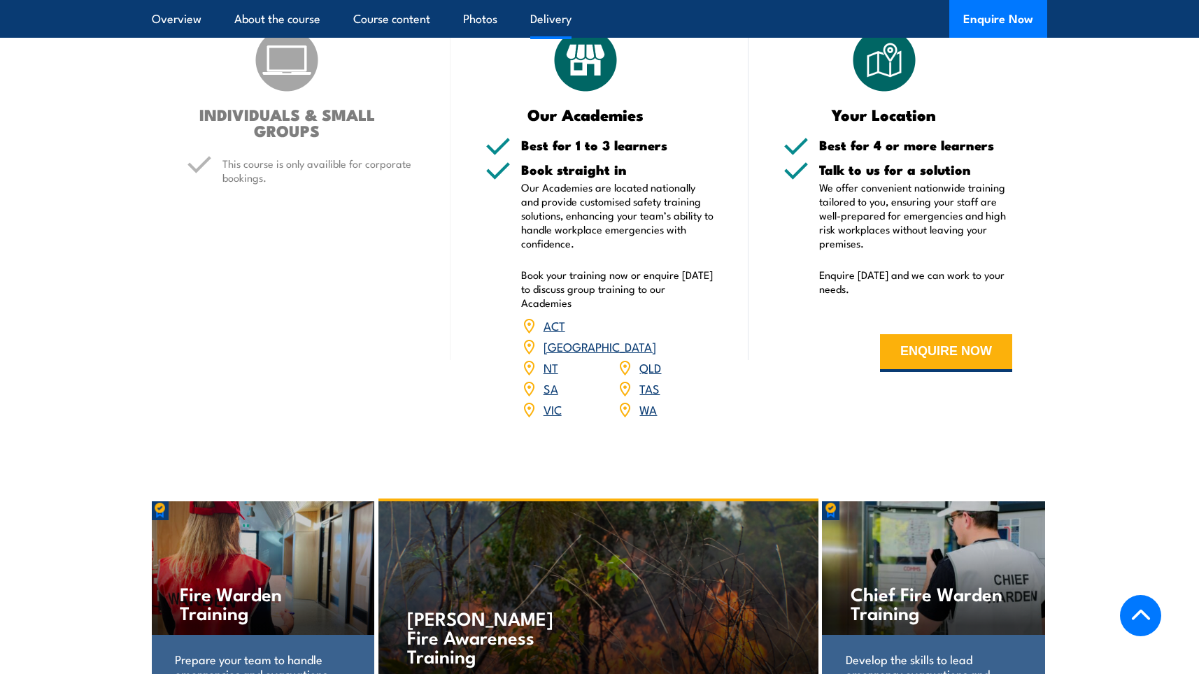
click at [654, 401] on link "WA" at bounding box center [647, 409] width 17 height 17
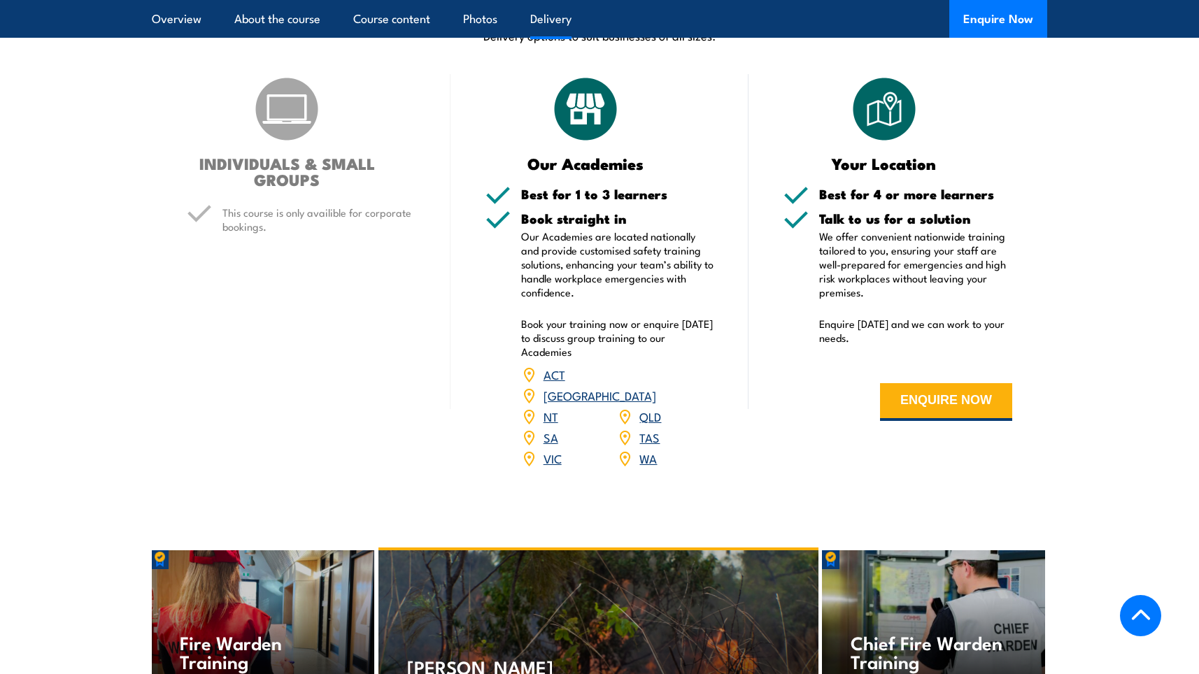
scroll to position [1646, 0]
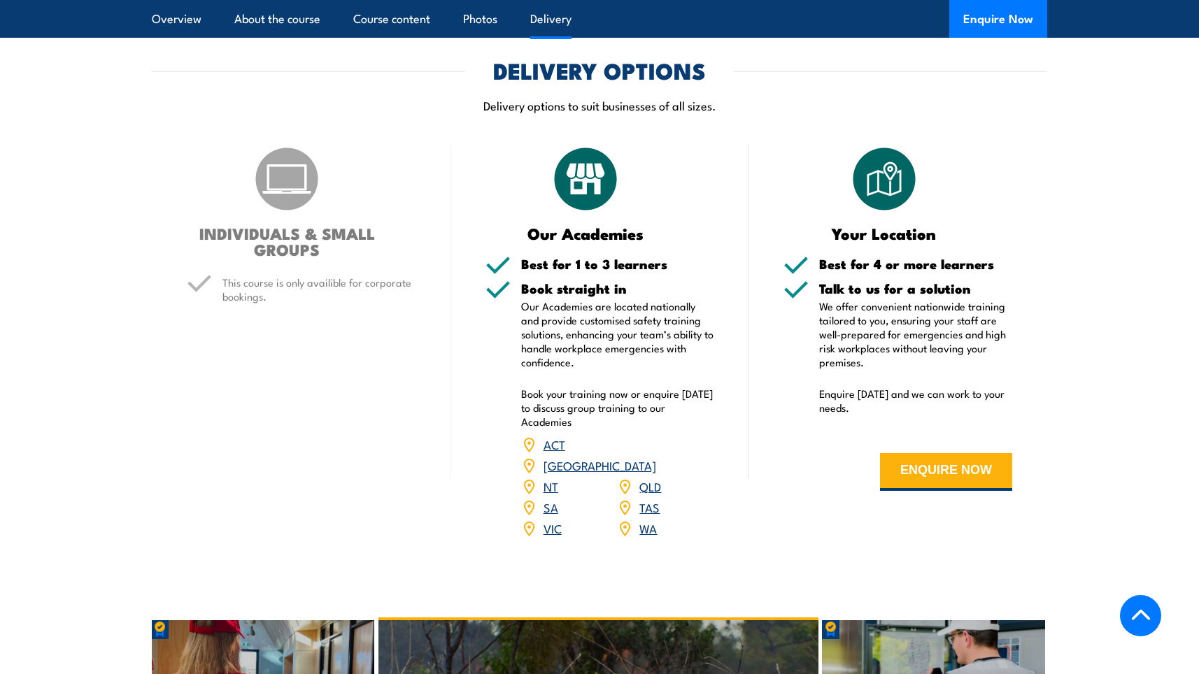
click at [649, 520] on link "WA" at bounding box center [647, 528] width 17 height 17
click at [984, 469] on button "ENQUIRE NOW" at bounding box center [946, 472] width 132 height 38
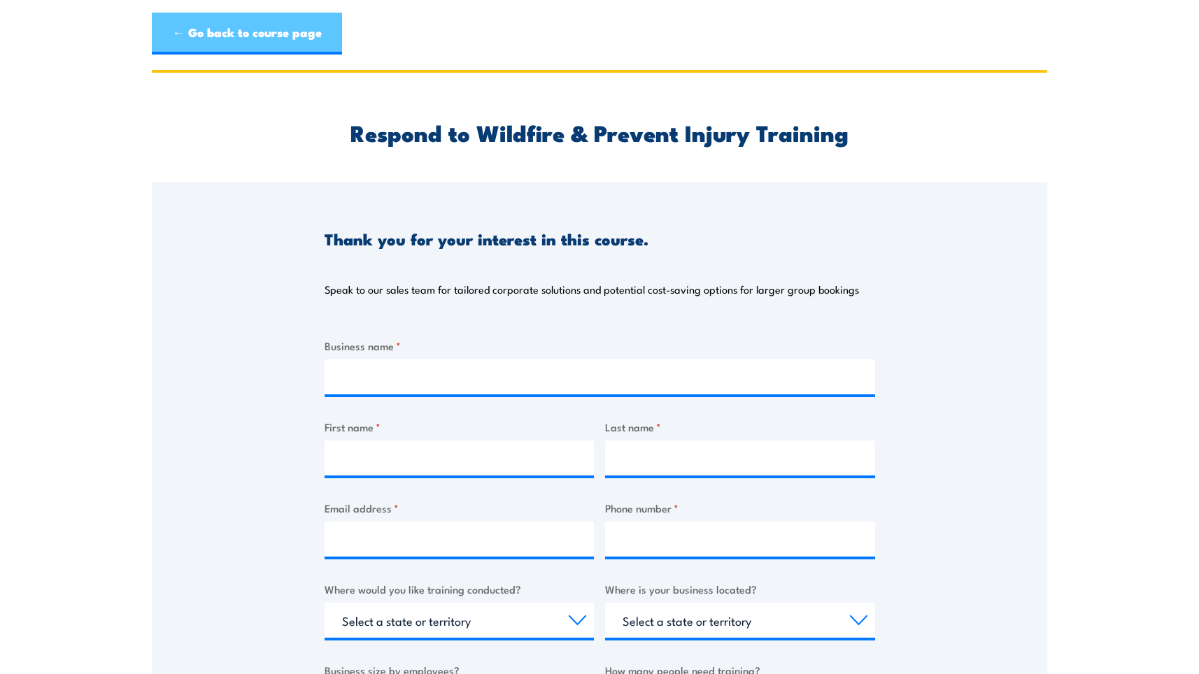
click at [180, 37] on link "← Go back to course page" at bounding box center [247, 34] width 190 height 42
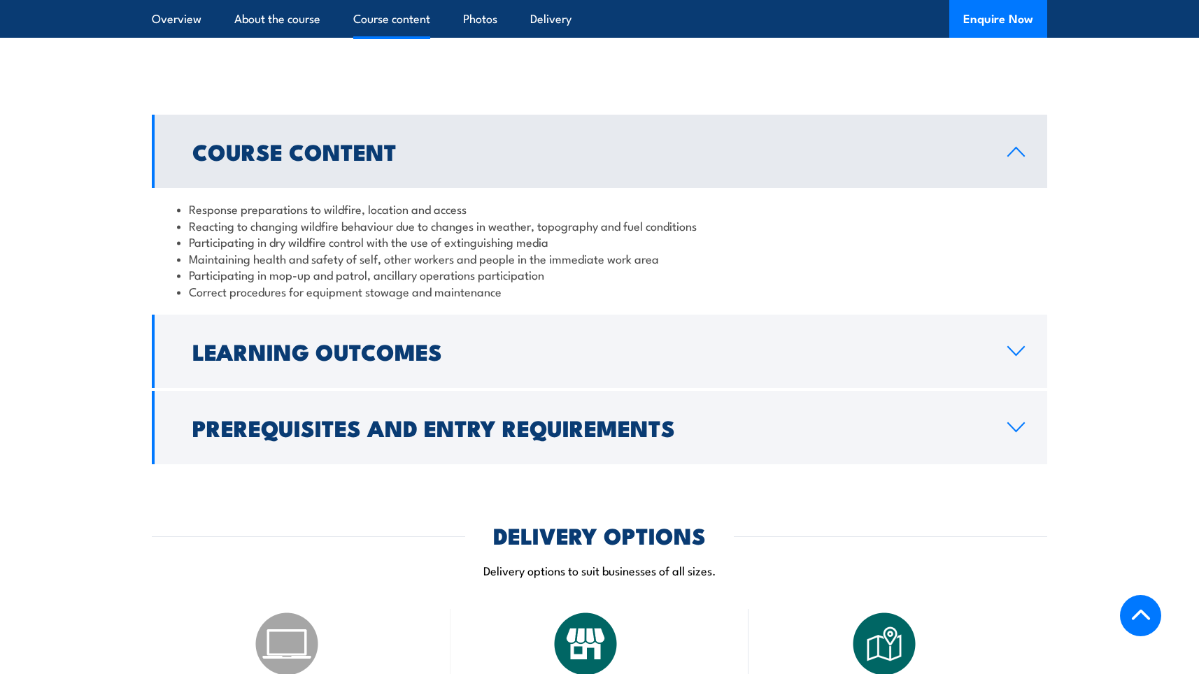
scroll to position [1119, 0]
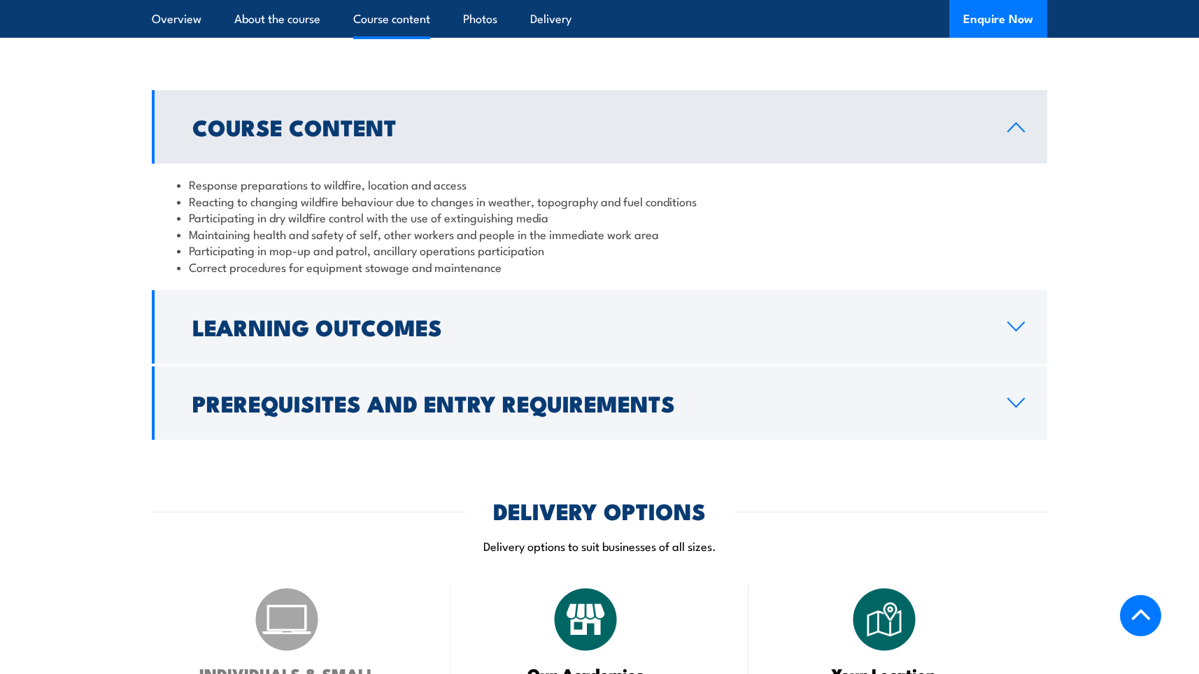
click at [1023, 122] on icon at bounding box center [1016, 127] width 19 height 11
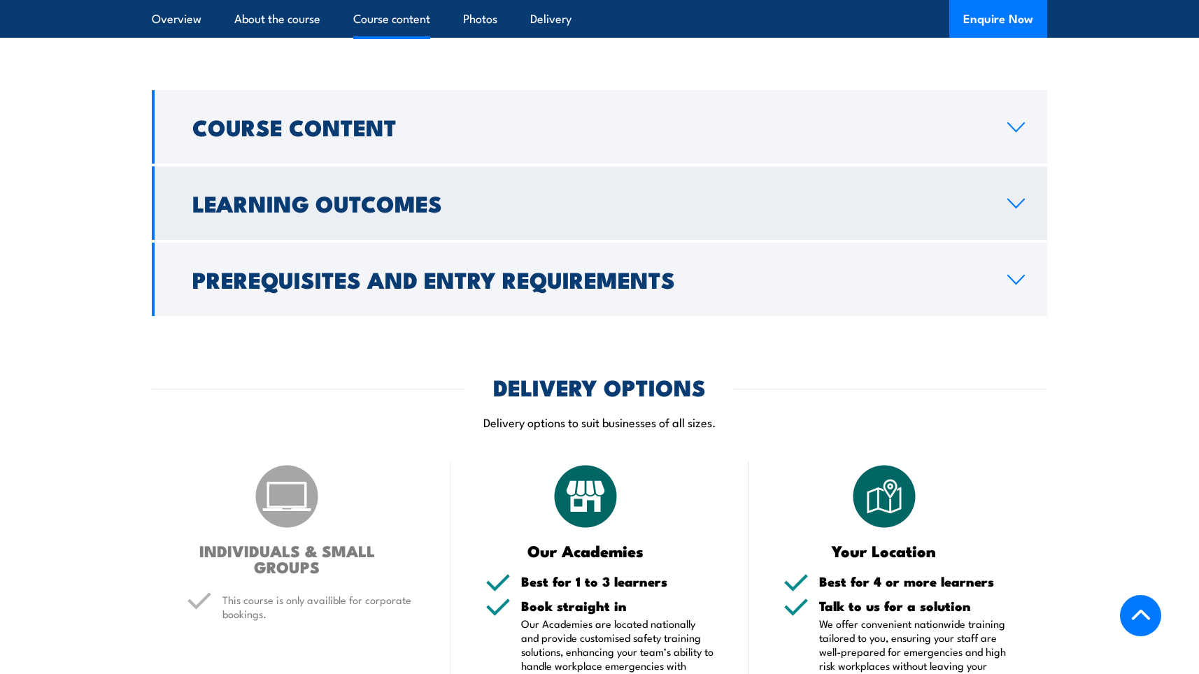
click at [1011, 194] on link "Learning Outcomes" at bounding box center [599, 202] width 895 height 73
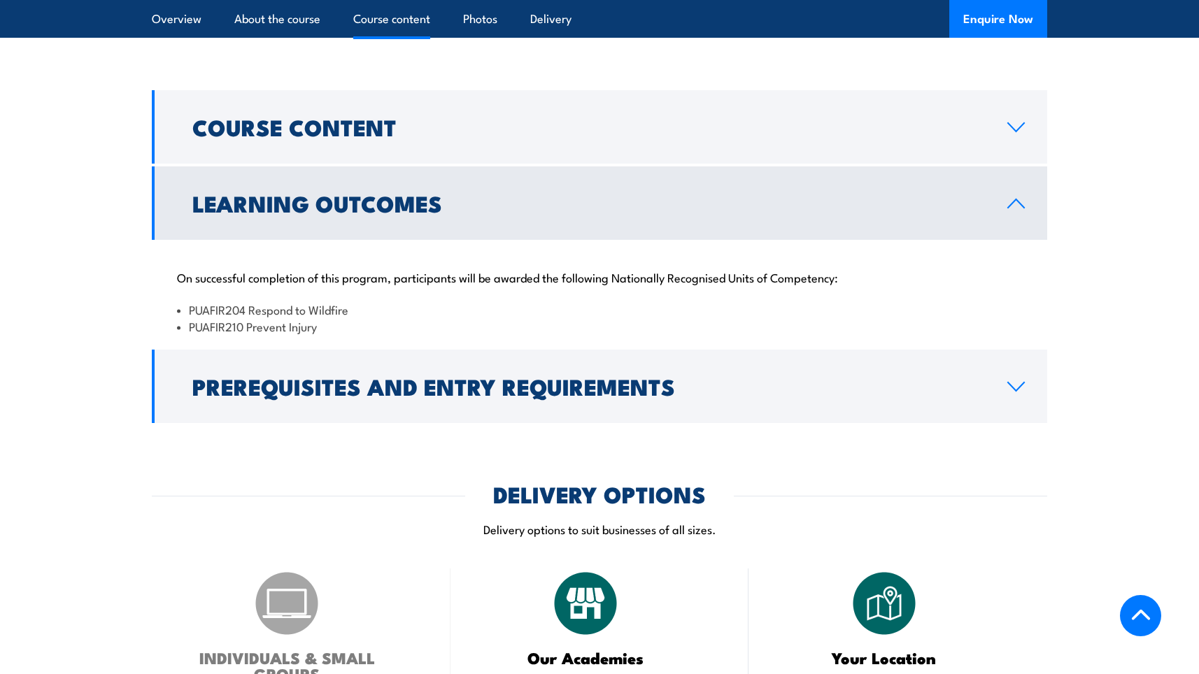
click at [1011, 194] on link "Learning Outcomes" at bounding box center [599, 202] width 895 height 73
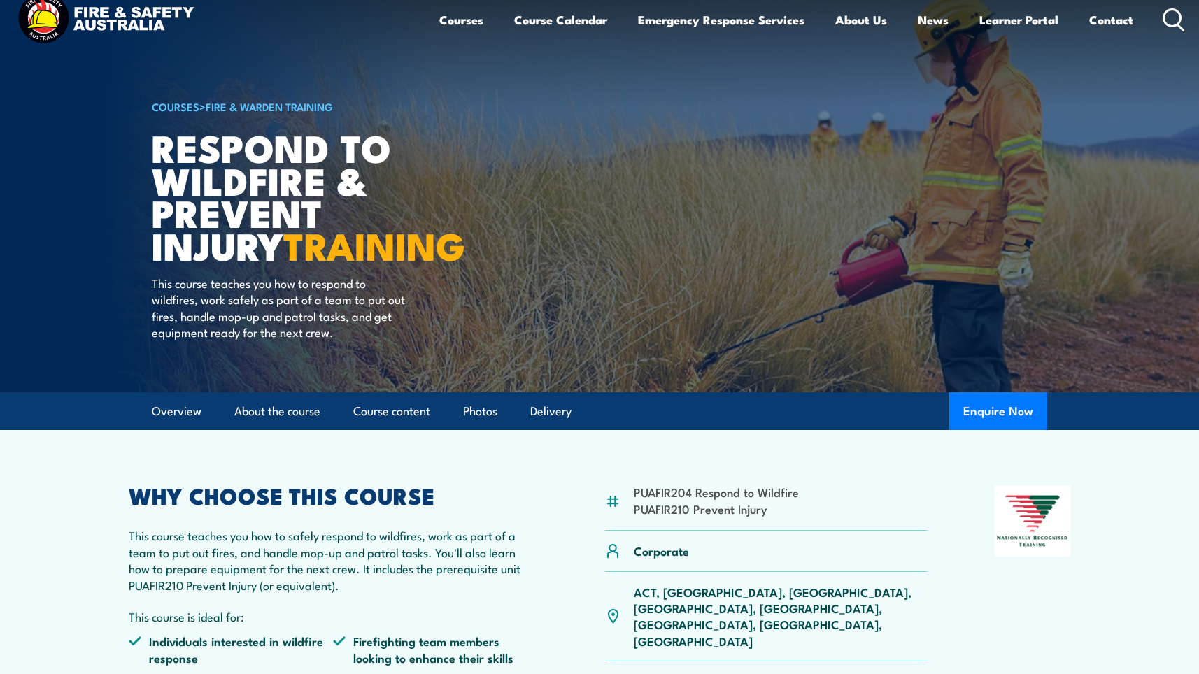
scroll to position [0, 0]
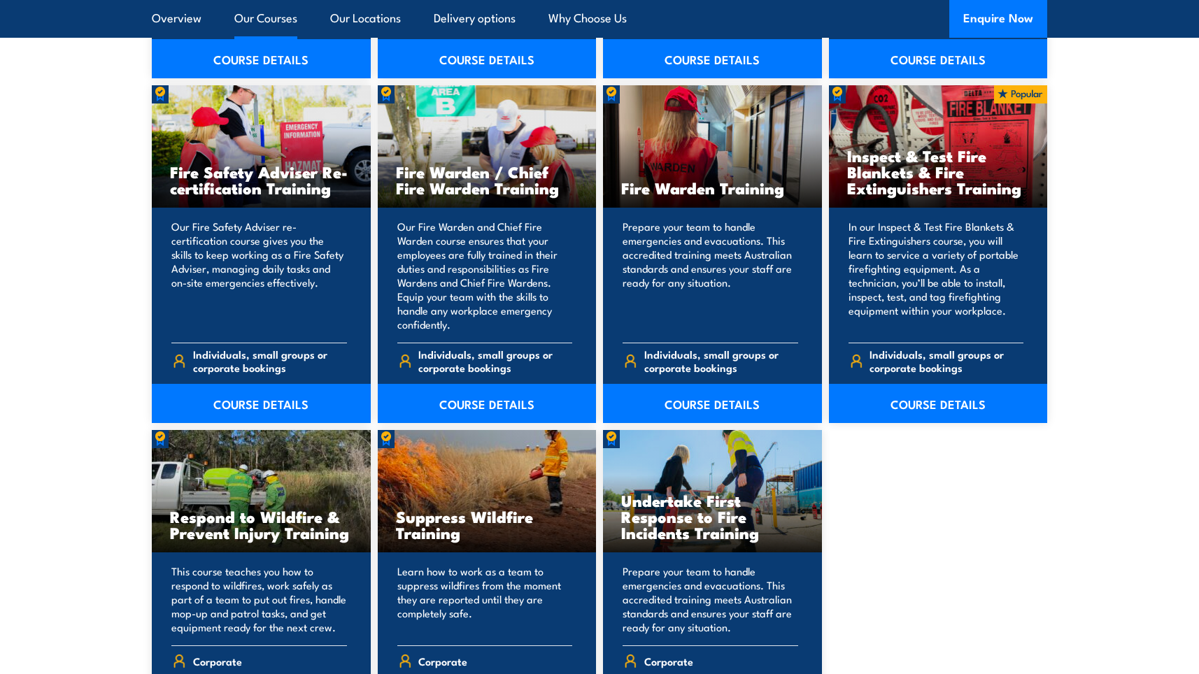
scroll to position [1749, 0]
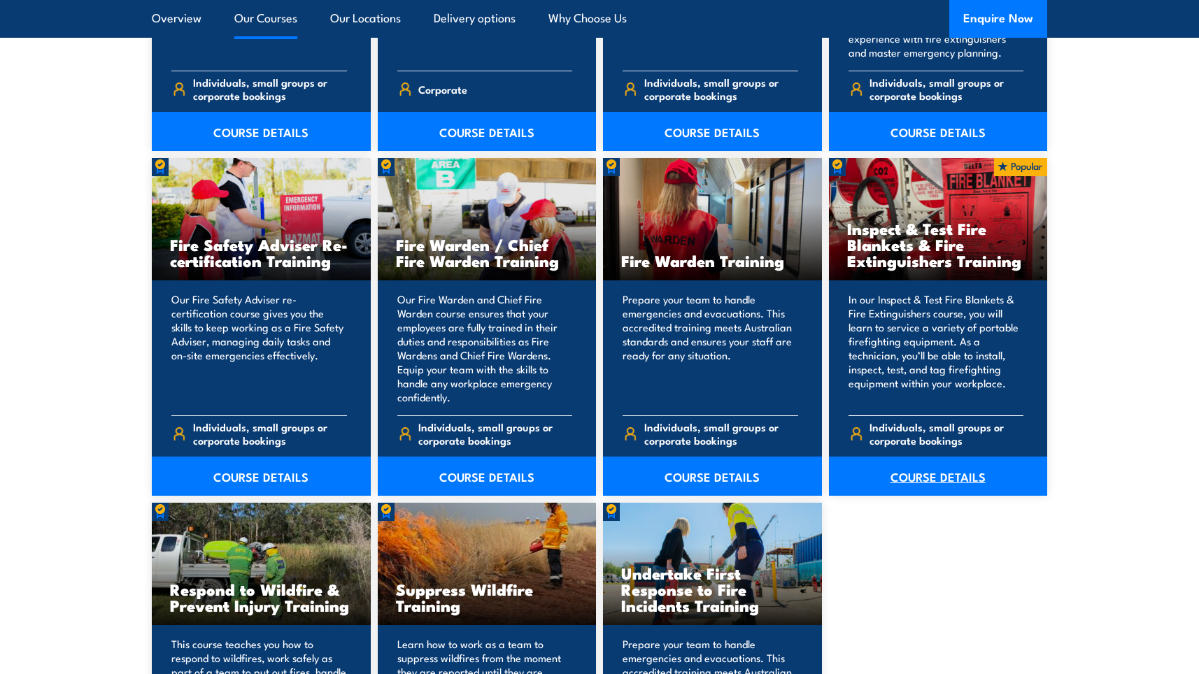
click at [928, 476] on link "COURSE DETAILS" at bounding box center [938, 476] width 219 height 39
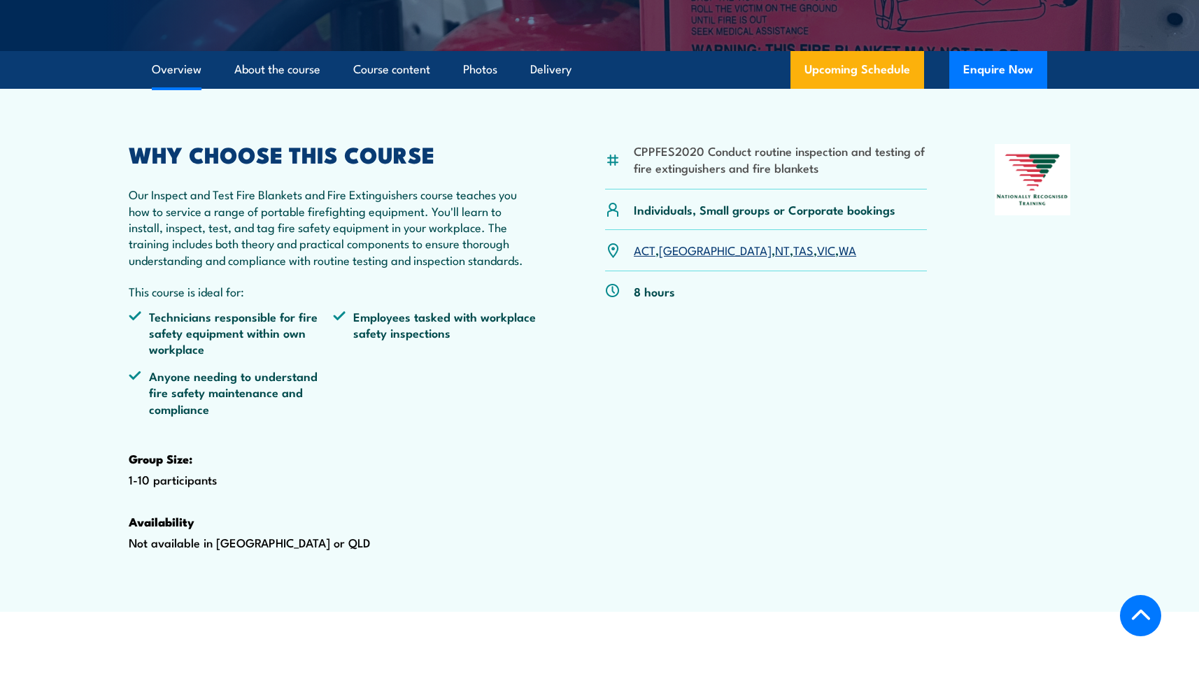
scroll to position [420, 0]
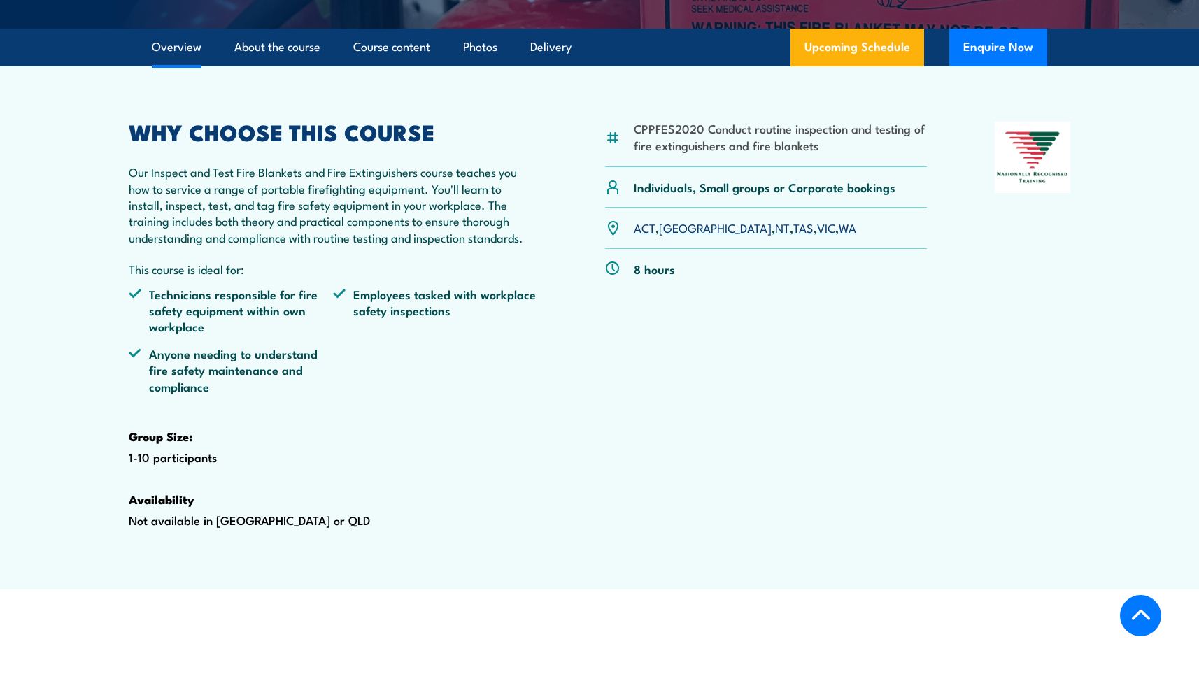
click at [839, 236] on link "WA" at bounding box center [847, 227] width 17 height 17
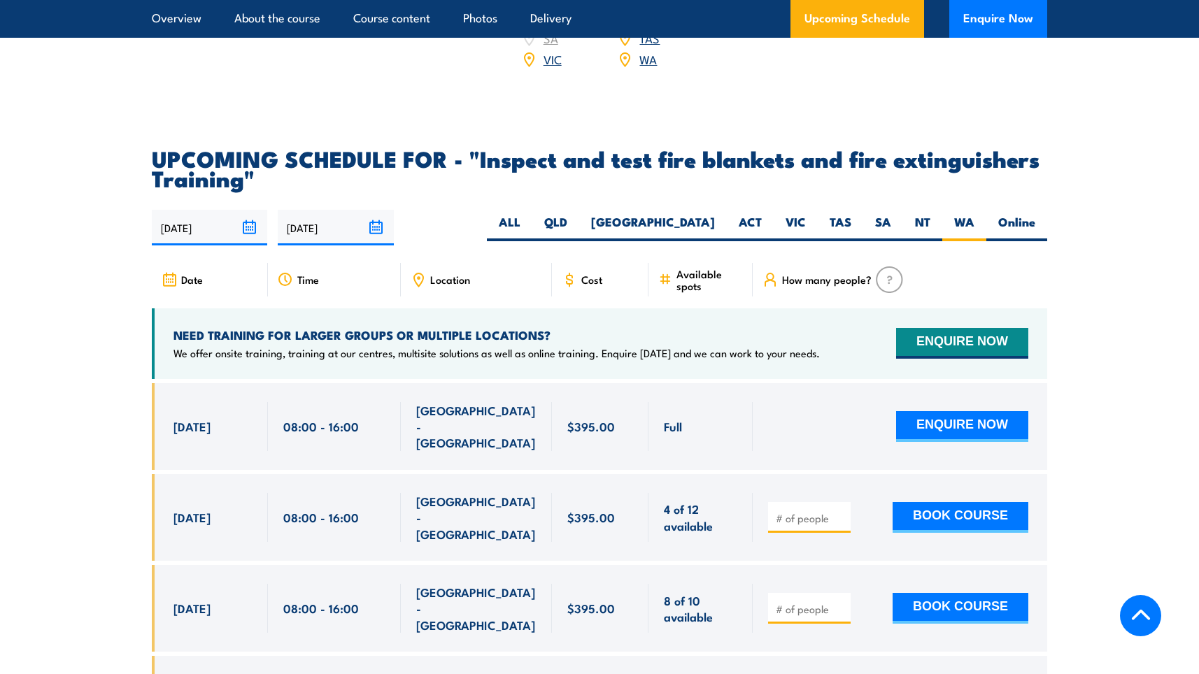
scroll to position [2388, 0]
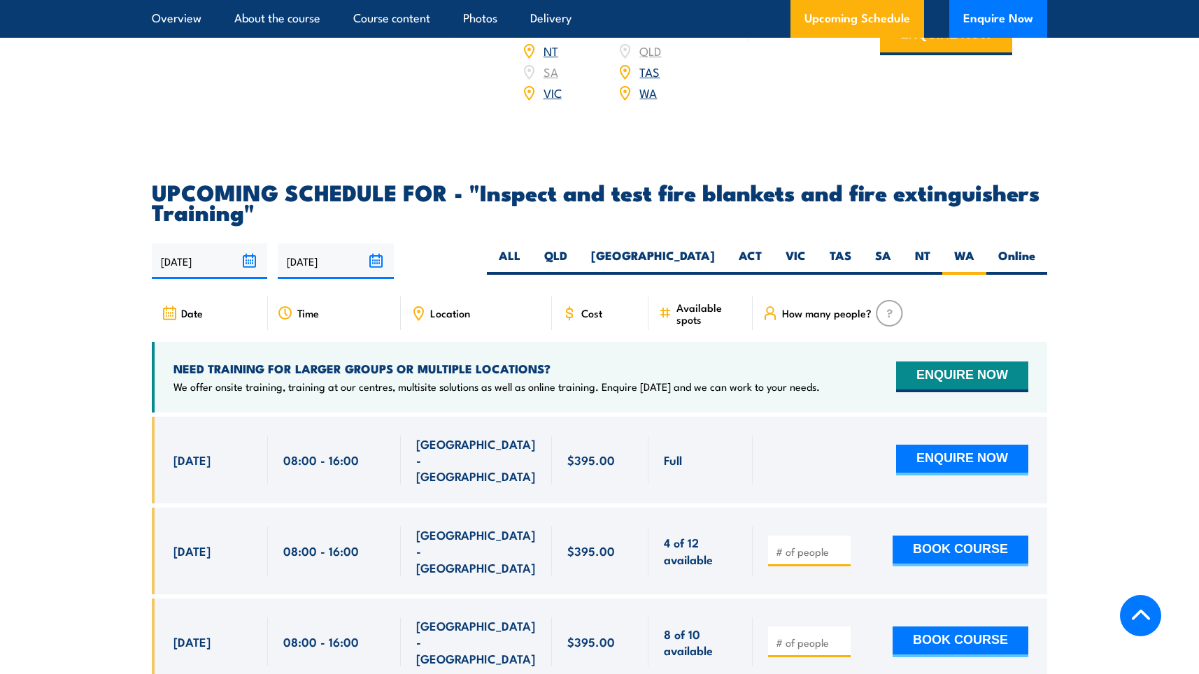
click at [441, 319] on span "Location" at bounding box center [450, 313] width 40 height 12
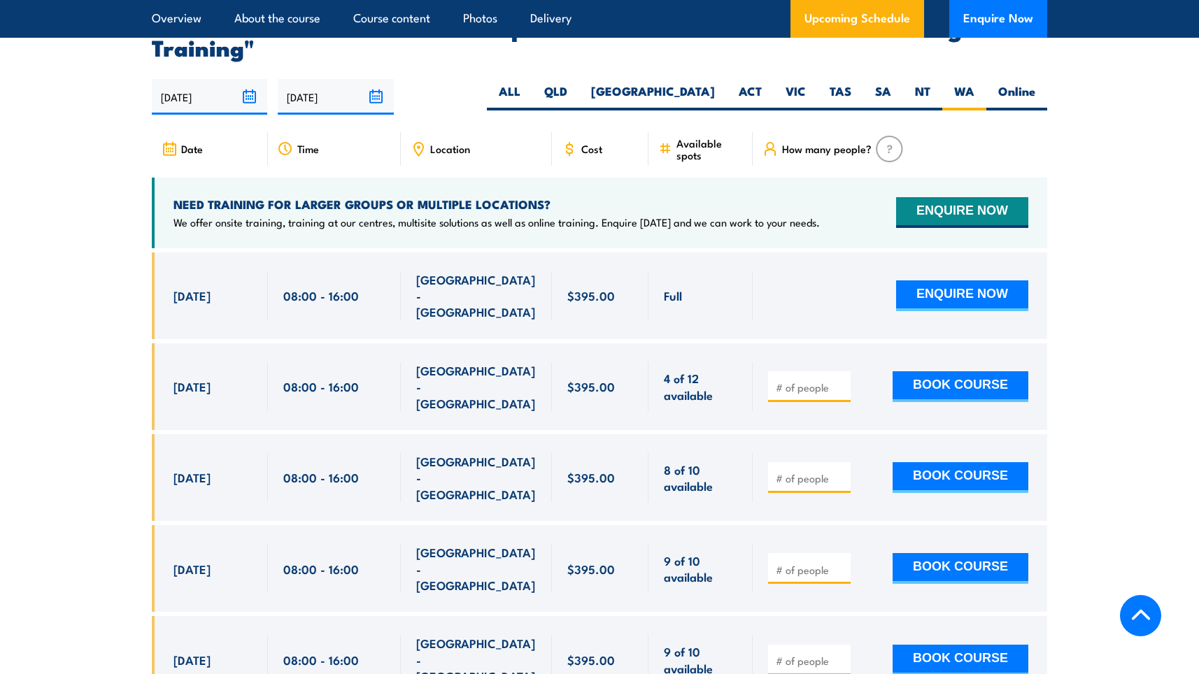
scroll to position [2528, 0]
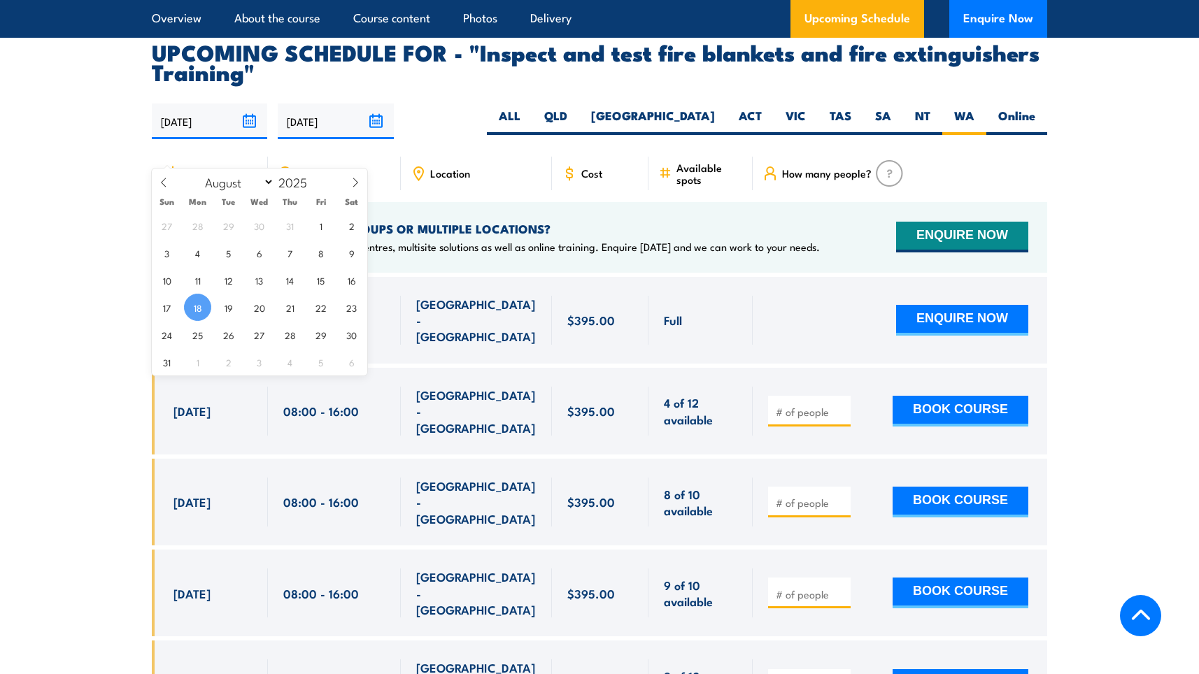
click at [249, 139] on input "18/08/2025" at bounding box center [209, 122] width 115 height 36
click at [276, 181] on input "2025" at bounding box center [297, 181] width 46 height 17
click at [264, 182] on select "January February March April May June July August September October November De…" at bounding box center [237, 182] width 76 height 18
select select "8"
click at [199, 173] on select "January February March April May June July August September October November De…" at bounding box center [237, 182] width 76 height 18
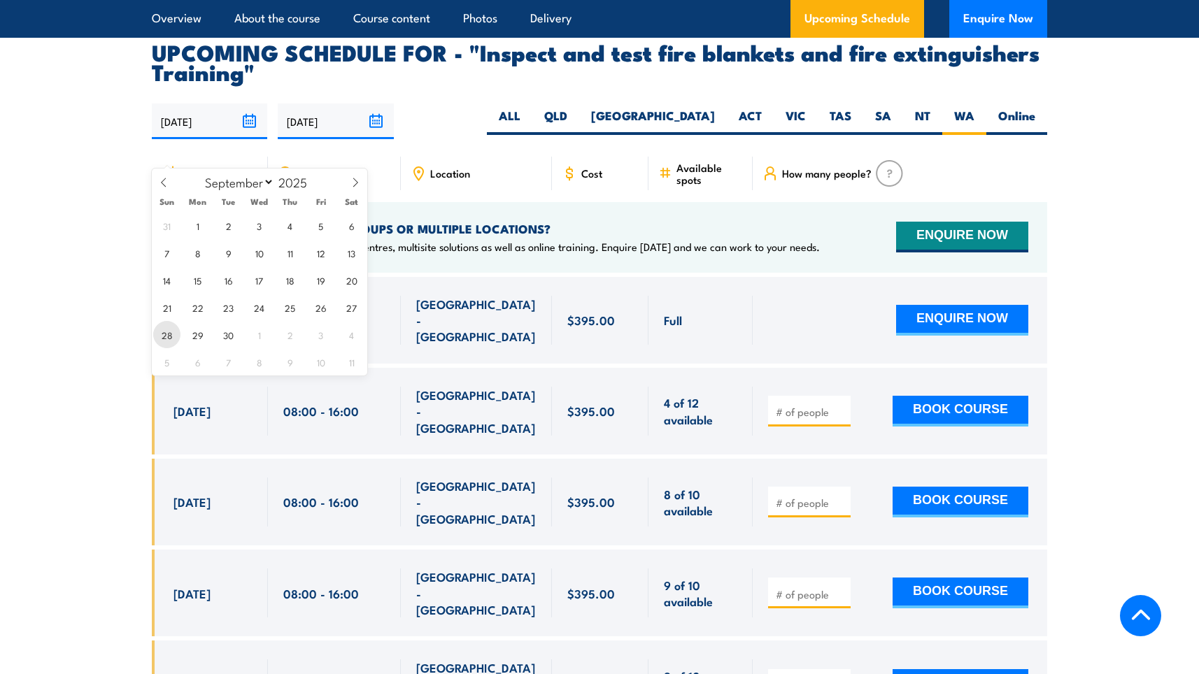
click at [169, 332] on span "28" at bounding box center [166, 334] width 27 height 27
type input "[DATE]"
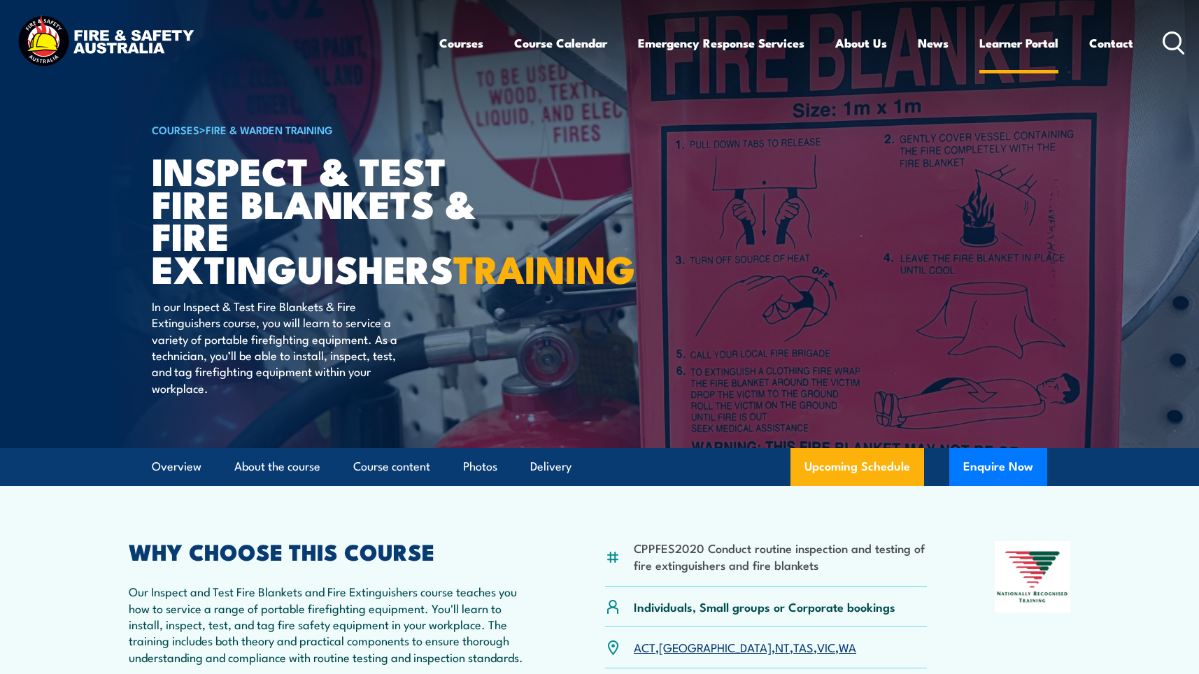
click at [1033, 43] on link "Learner Portal" at bounding box center [1018, 42] width 79 height 37
